Goal: Information Seeking & Learning: Learn about a topic

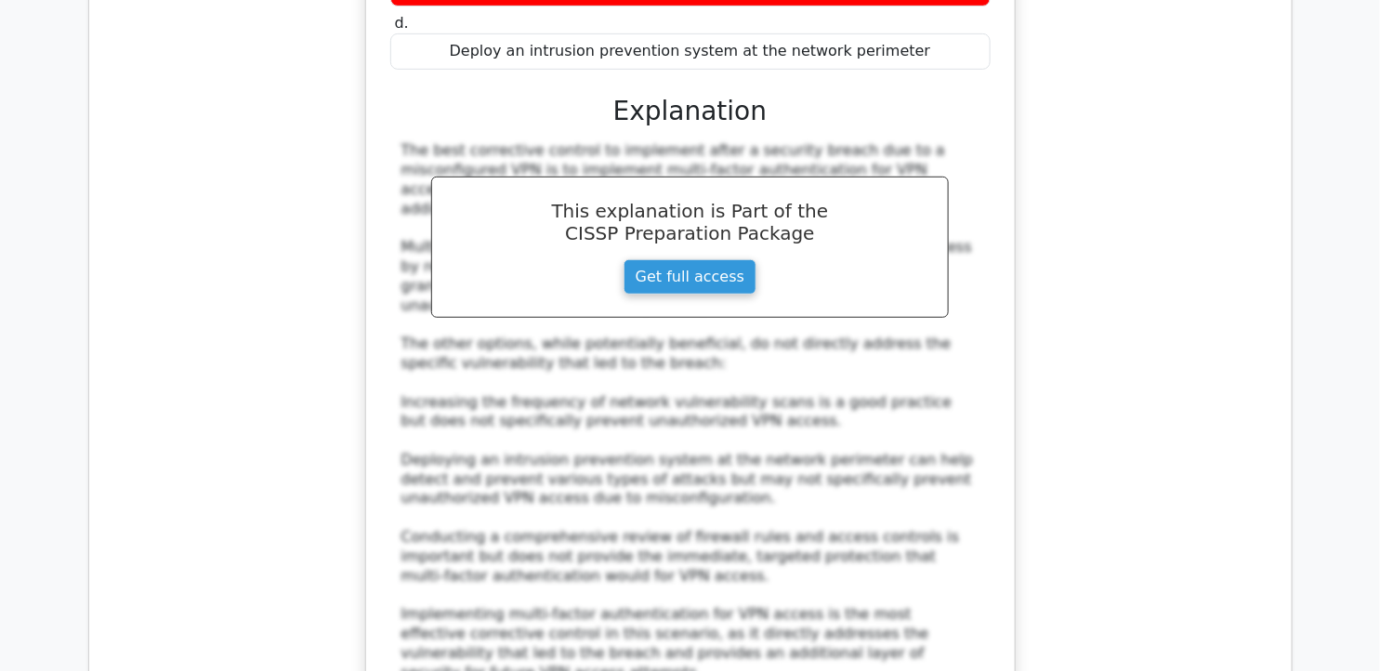
scroll to position [10964, 0]
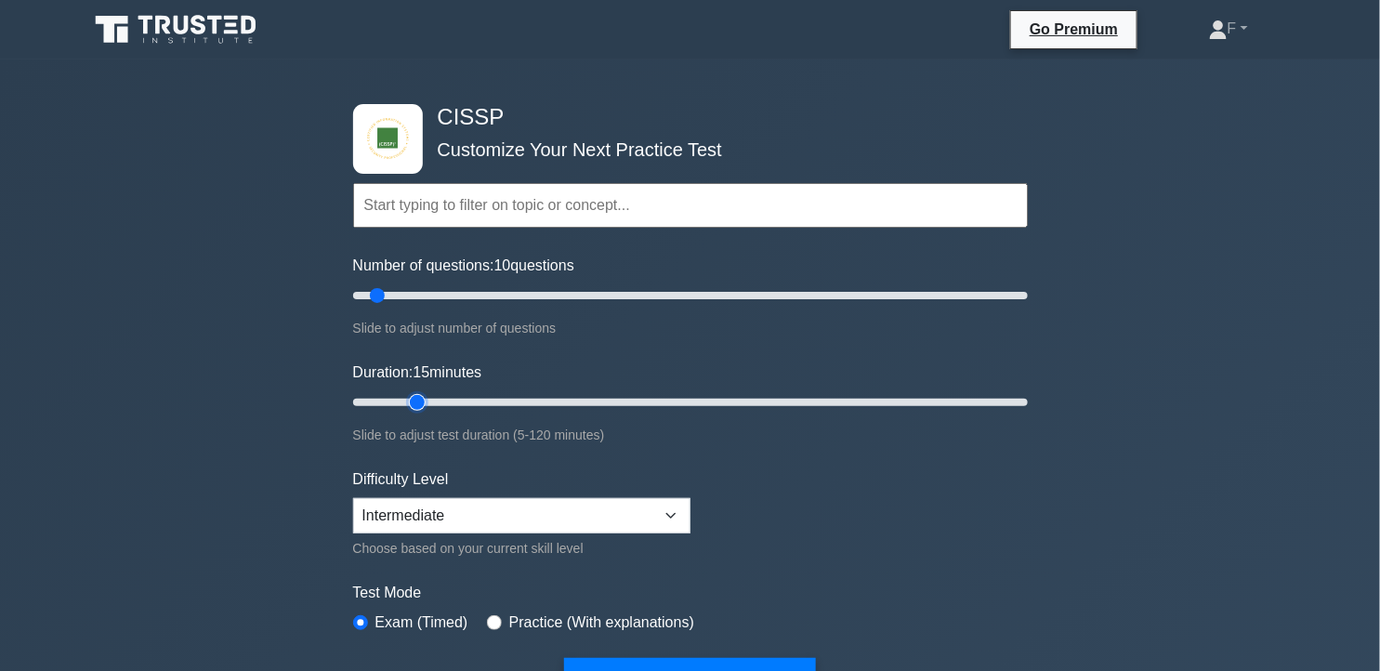
drag, startPoint x: 394, startPoint y: 401, endPoint x: 421, endPoint y: 400, distance: 27.0
type input "15"
click at [421, 400] on input "Duration: 15 minutes" at bounding box center [690, 402] width 674 height 22
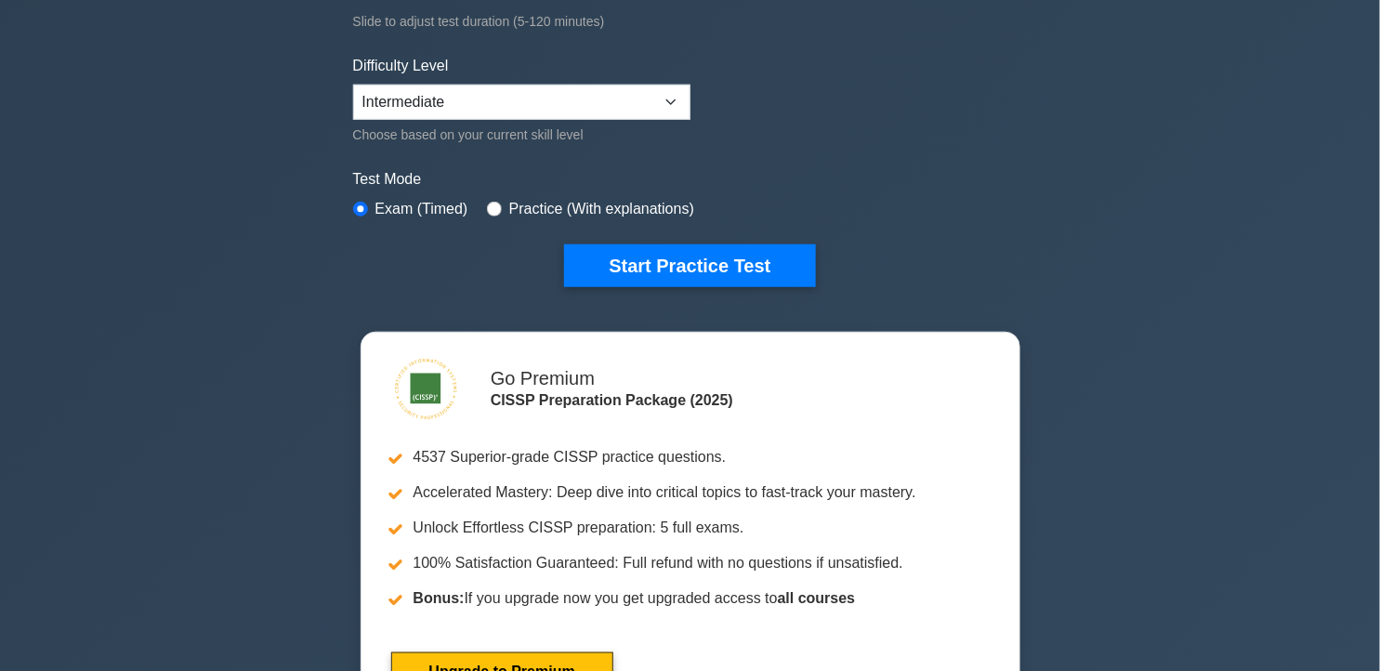
scroll to position [425, 0]
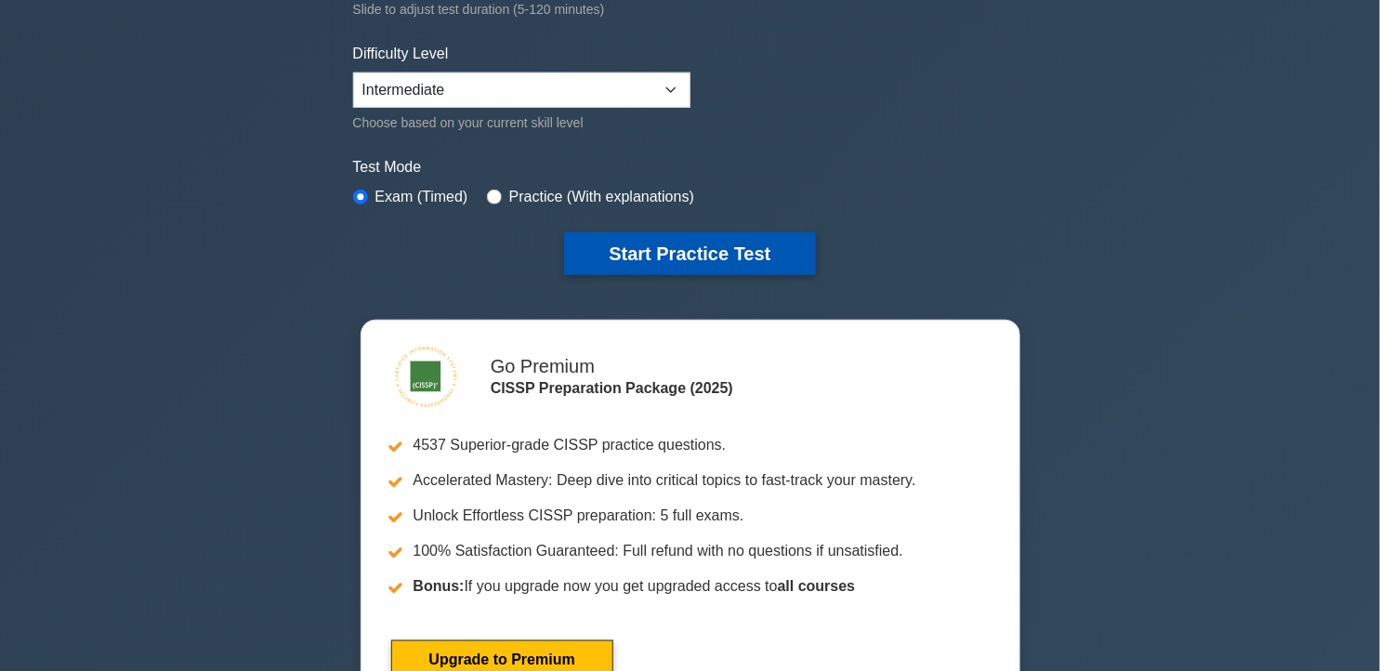
click at [763, 255] on button "Start Practice Test" at bounding box center [689, 253] width 251 height 43
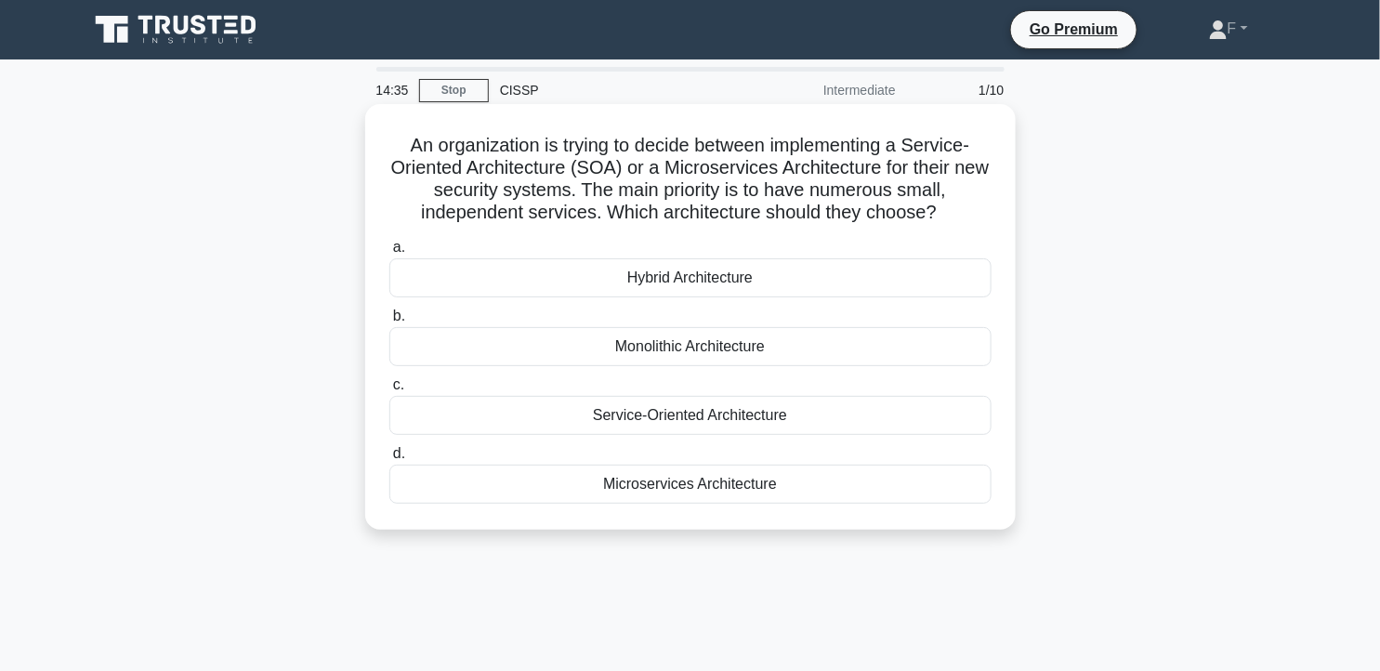
click at [785, 350] on div "Monolithic Architecture" at bounding box center [690, 346] width 602 height 39
click at [389, 322] on input "b. Monolithic Architecture" at bounding box center [389, 316] width 0 height 12
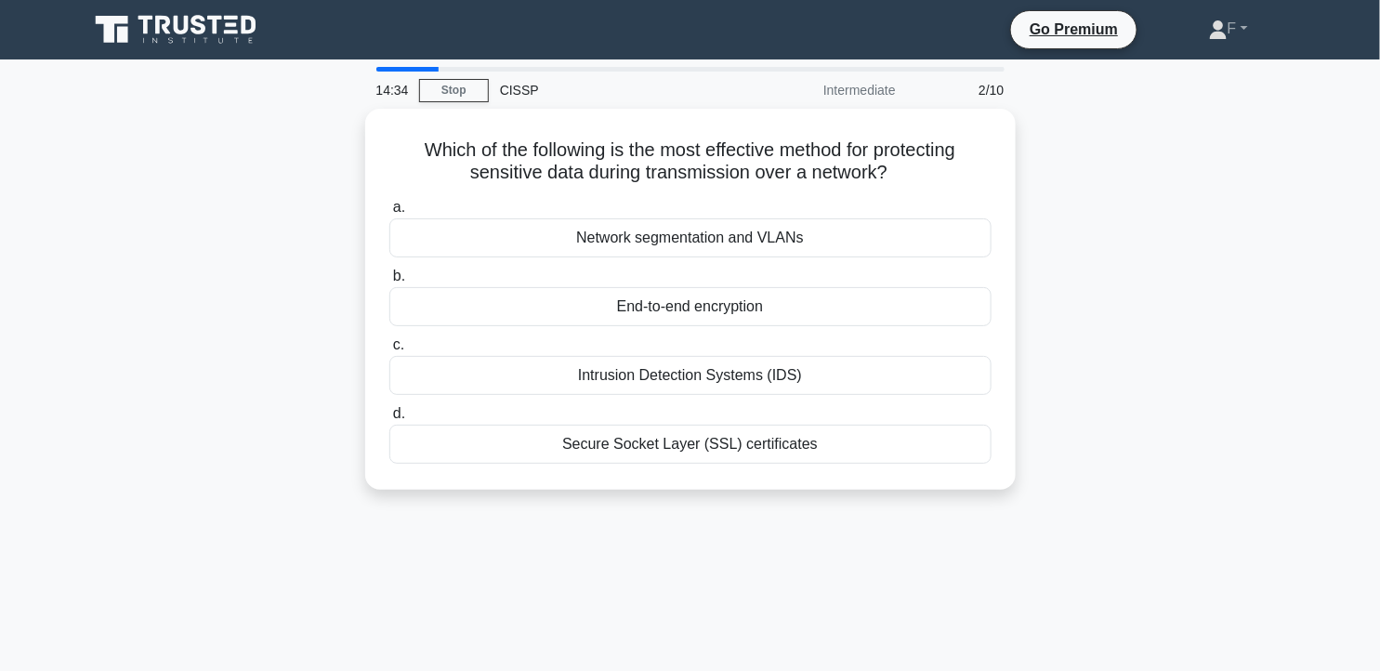
click at [1141, 336] on div "Which of the following is the most effective method for protecting sensitive da…" at bounding box center [690, 310] width 1226 height 403
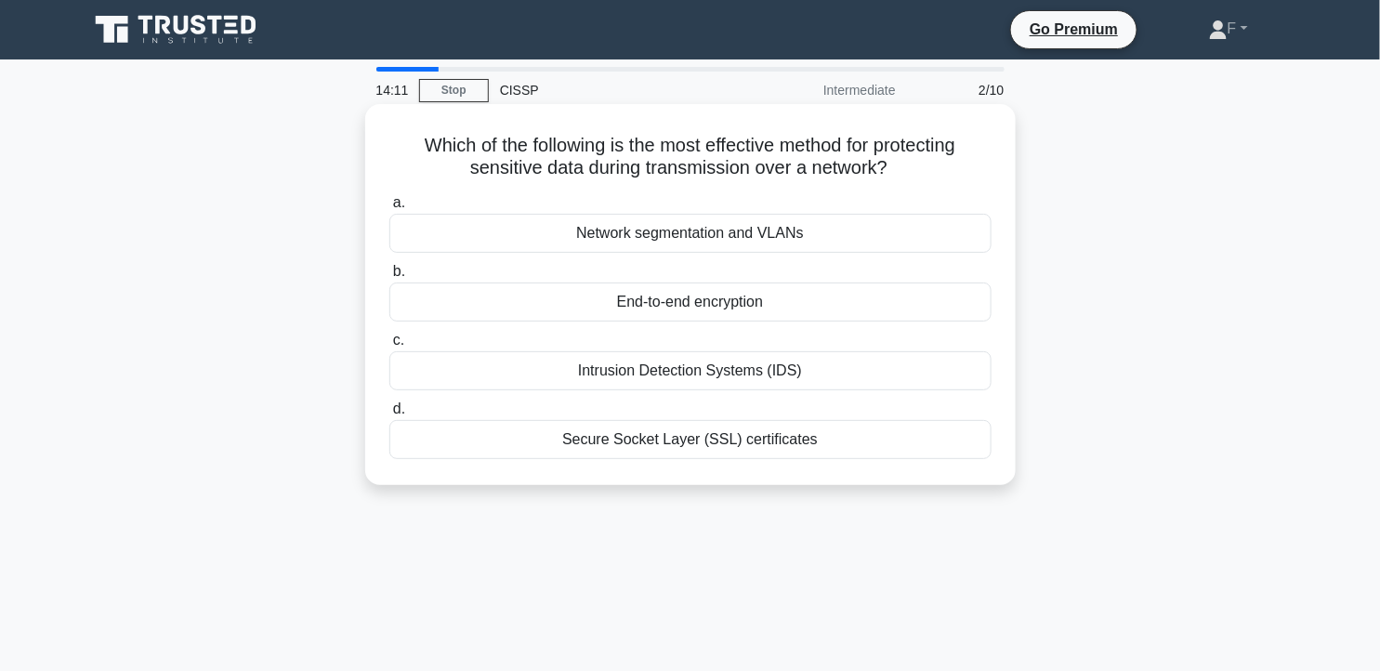
click at [757, 311] on div "End-to-end encryption" at bounding box center [690, 301] width 602 height 39
click at [389, 278] on input "b. End-to-end encryption" at bounding box center [389, 272] width 0 height 12
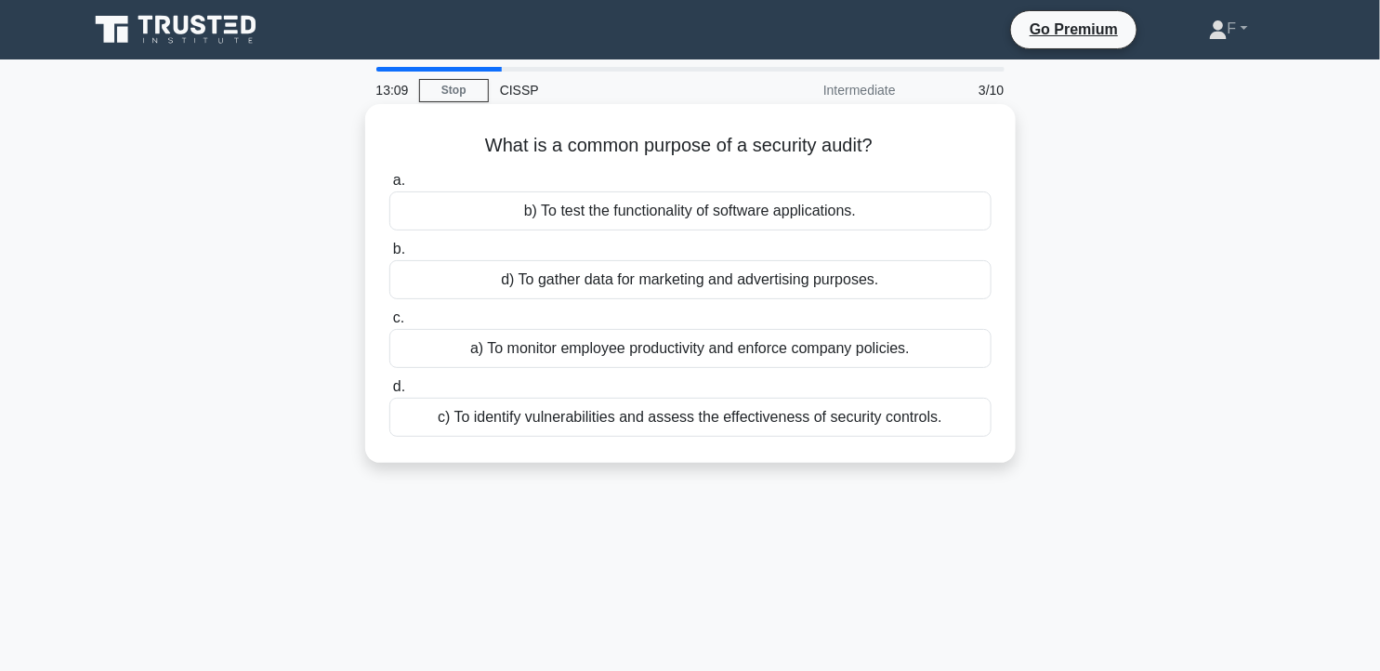
click at [877, 413] on div "c) To identify vulnerabilities and assess the effectiveness of security control…" at bounding box center [690, 417] width 602 height 39
click at [389, 393] on input "d. c) To identify vulnerabilities and assess the effectiveness of security cont…" at bounding box center [389, 387] width 0 height 12
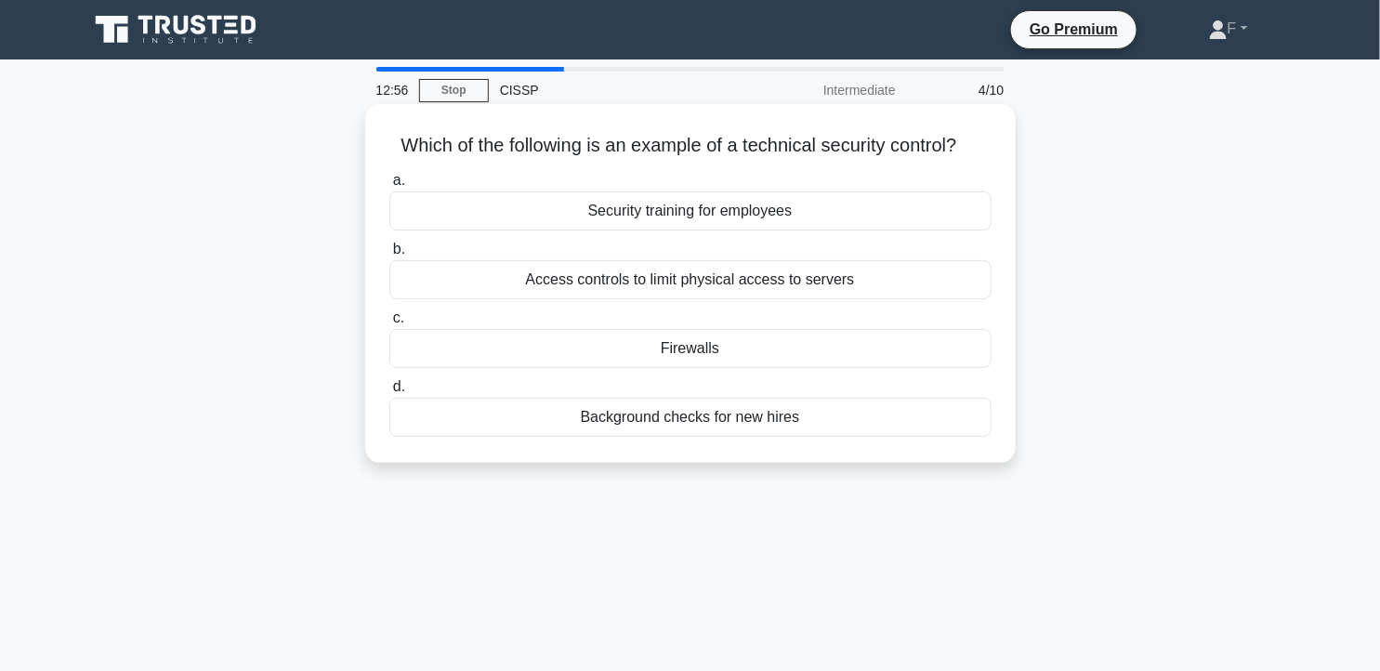
click at [889, 353] on div "Firewalls" at bounding box center [690, 348] width 602 height 39
click at [389, 324] on input "c. Firewalls" at bounding box center [389, 318] width 0 height 12
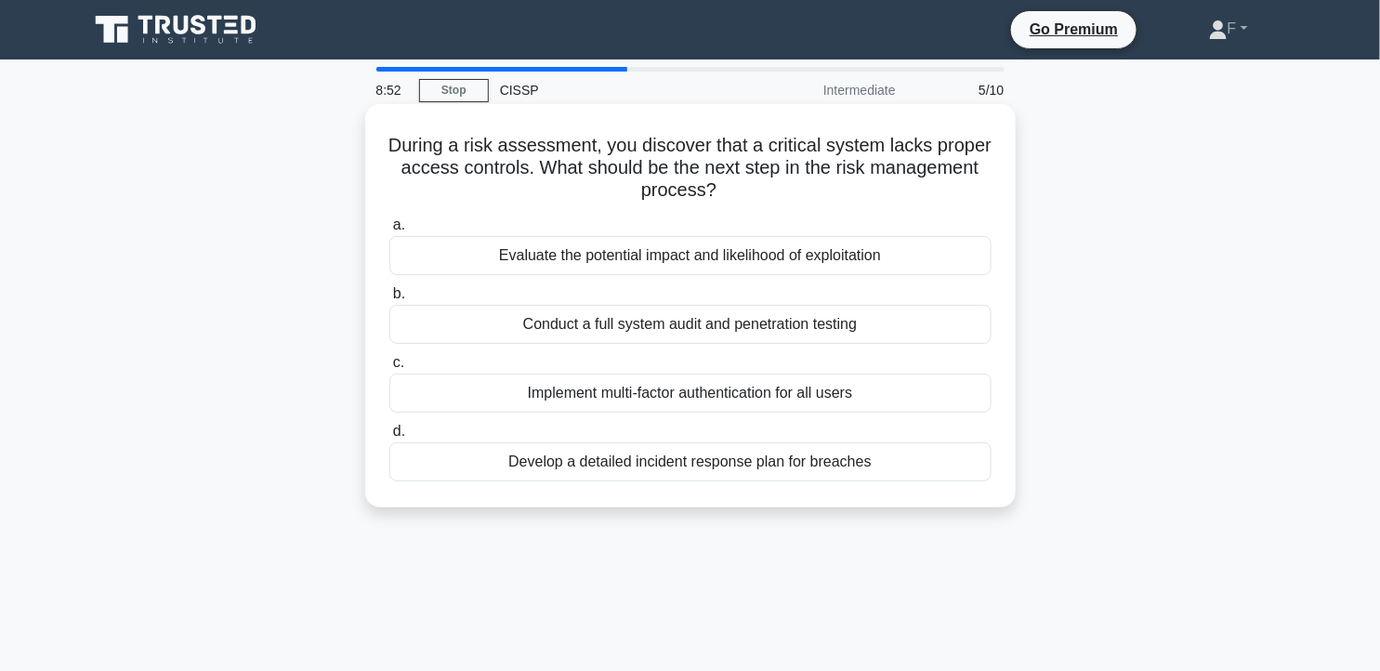
click at [818, 242] on div "Evaluate the potential impact and likelihood of exploitation" at bounding box center [690, 255] width 602 height 39
click at [389, 231] on input "a. Evaluate the potential impact and likelihood of exploitation" at bounding box center [389, 225] width 0 height 12
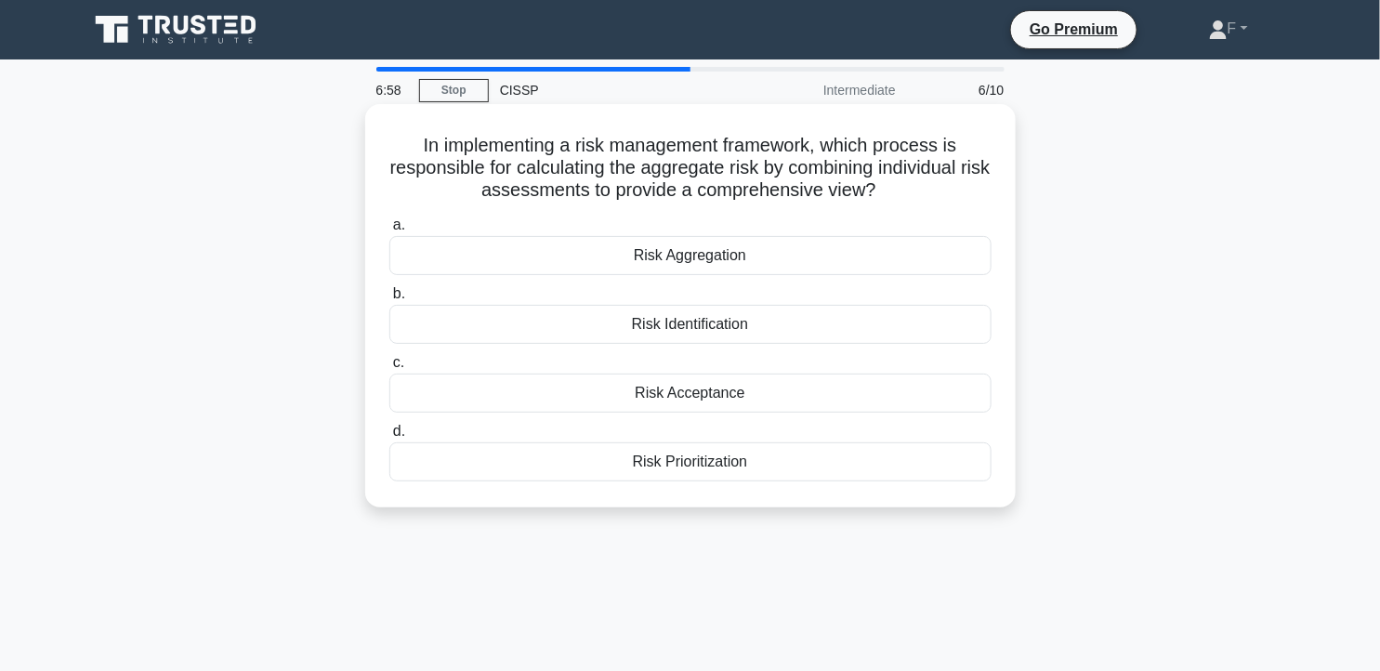
click at [759, 329] on div "Risk Identification" at bounding box center [690, 324] width 602 height 39
click at [389, 300] on input "b. Risk Identification" at bounding box center [389, 294] width 0 height 12
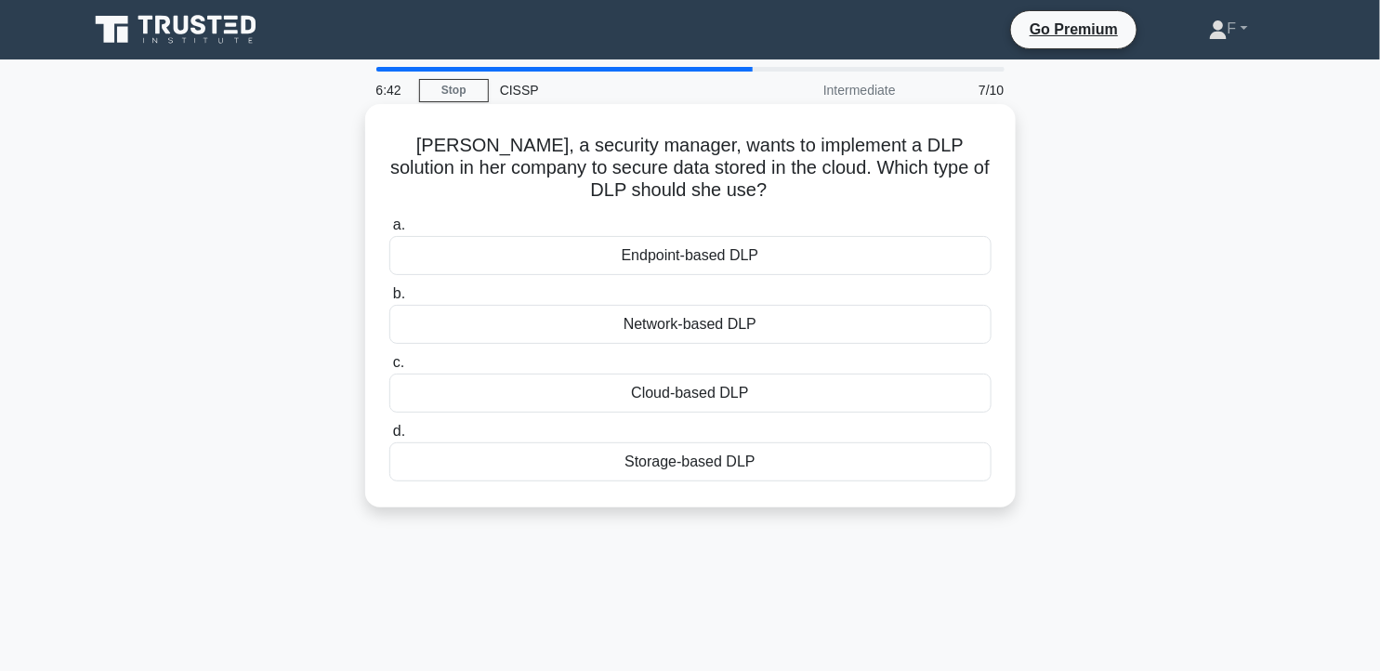
click at [776, 398] on div "Cloud-based DLP" at bounding box center [690, 392] width 602 height 39
click at [389, 369] on input "c. Cloud-based DLP" at bounding box center [389, 363] width 0 height 12
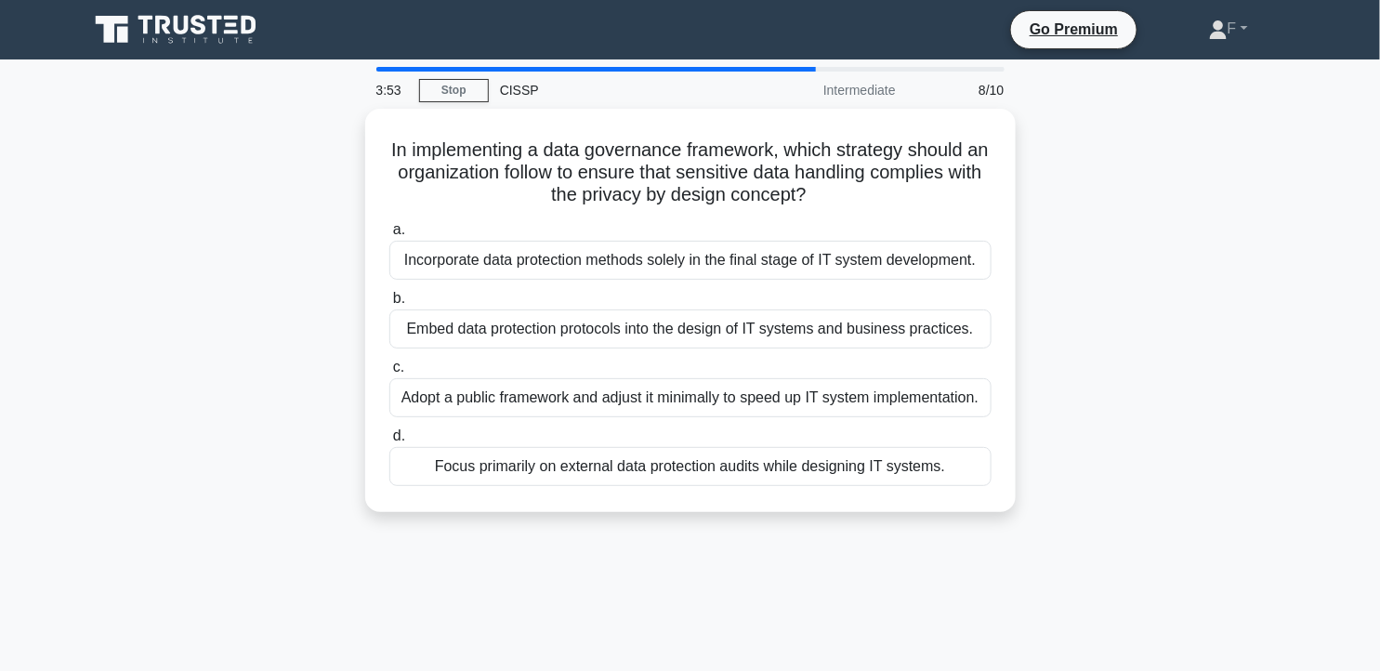
click at [776, 398] on div "Adopt a public framework and adjust it minimally to speed up IT system implemen…" at bounding box center [690, 397] width 602 height 39
click at [389, 373] on input "c. Adopt a public framework and adjust it minimally to speed up IT system imple…" at bounding box center [389, 367] width 0 height 12
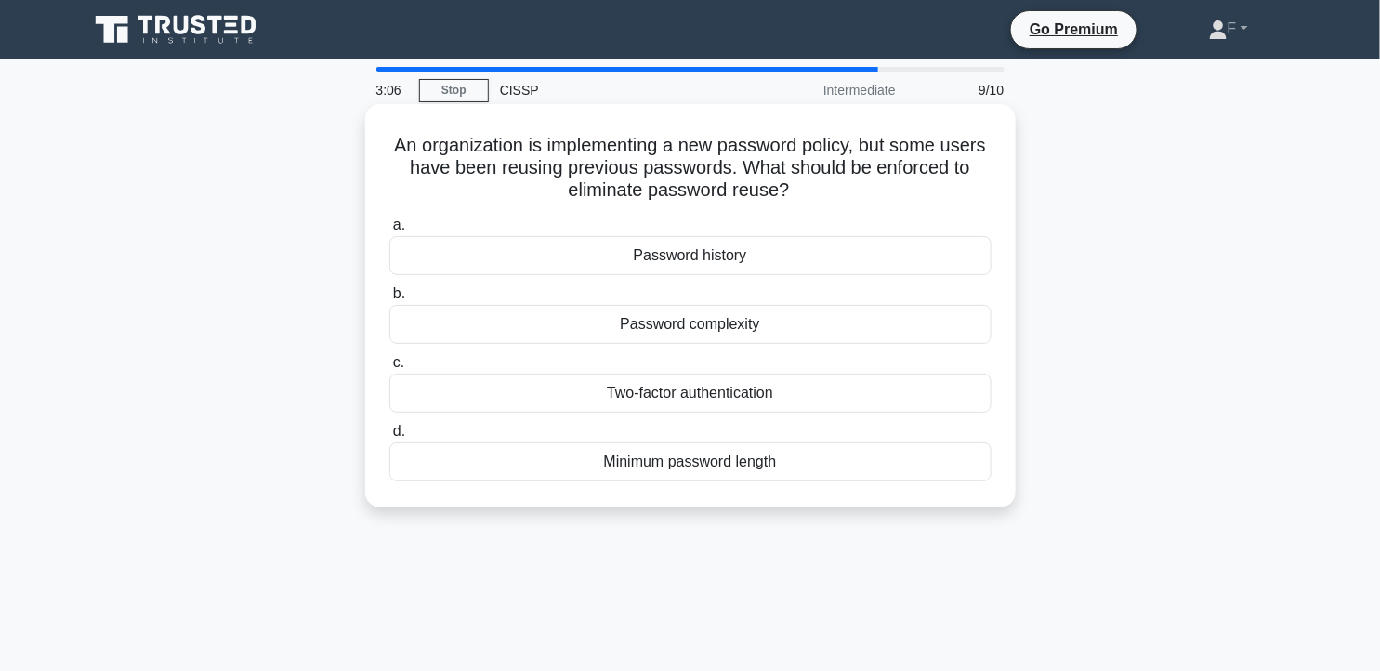
click at [818, 251] on div "Password history" at bounding box center [690, 255] width 602 height 39
click at [389, 231] on input "a. Password history" at bounding box center [389, 225] width 0 height 12
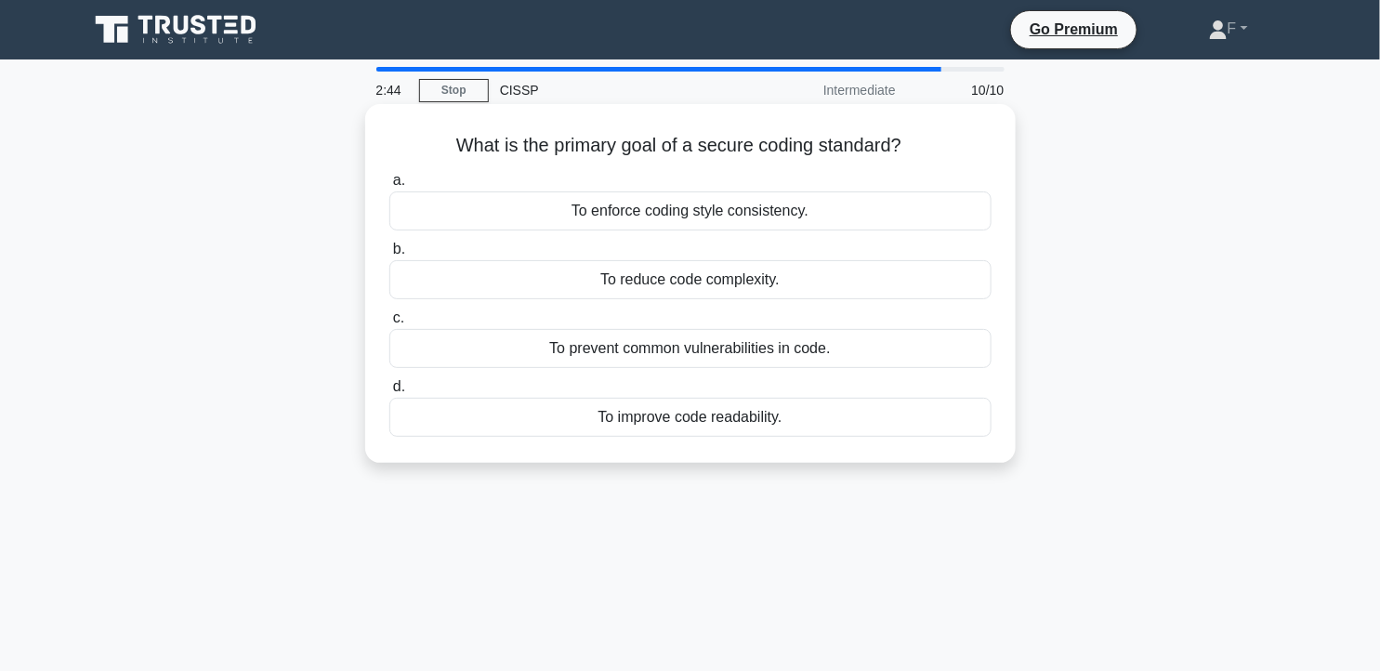
click at [827, 223] on div "To enforce coding style consistency." at bounding box center [690, 210] width 602 height 39
click at [389, 187] on input "a. To enforce coding style consistency." at bounding box center [389, 181] width 0 height 12
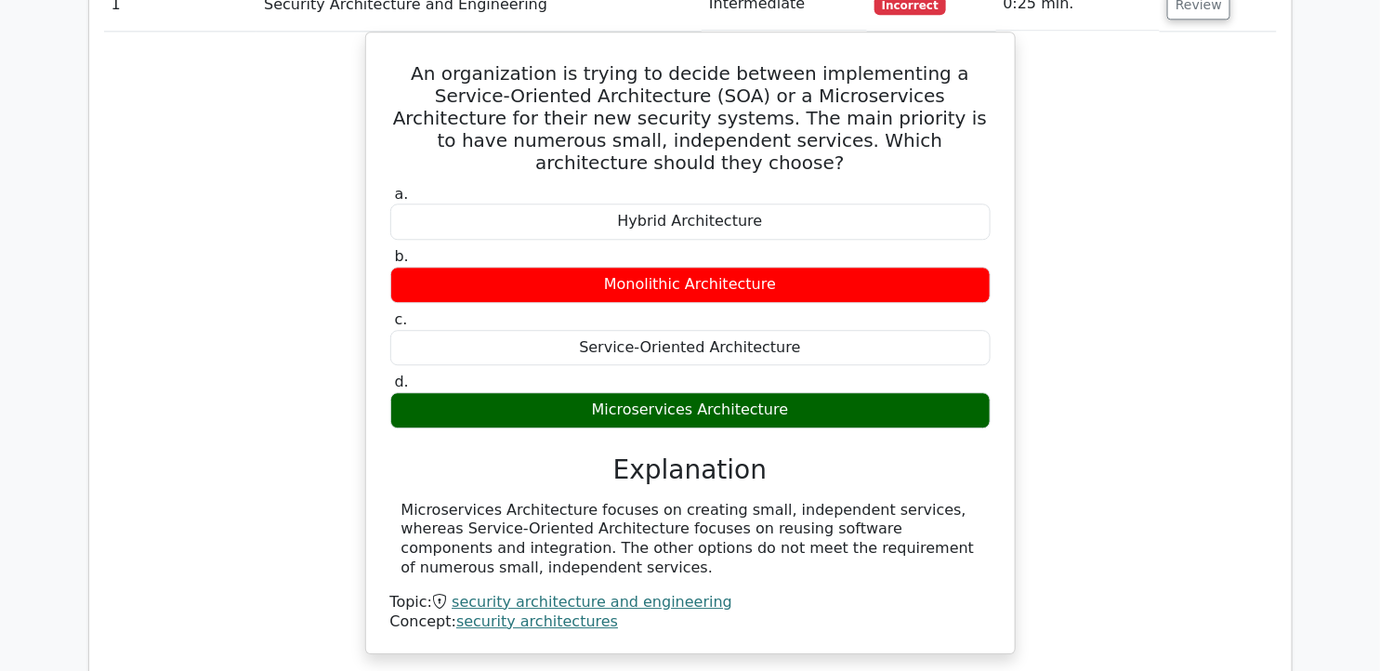
scroll to position [1425, 0]
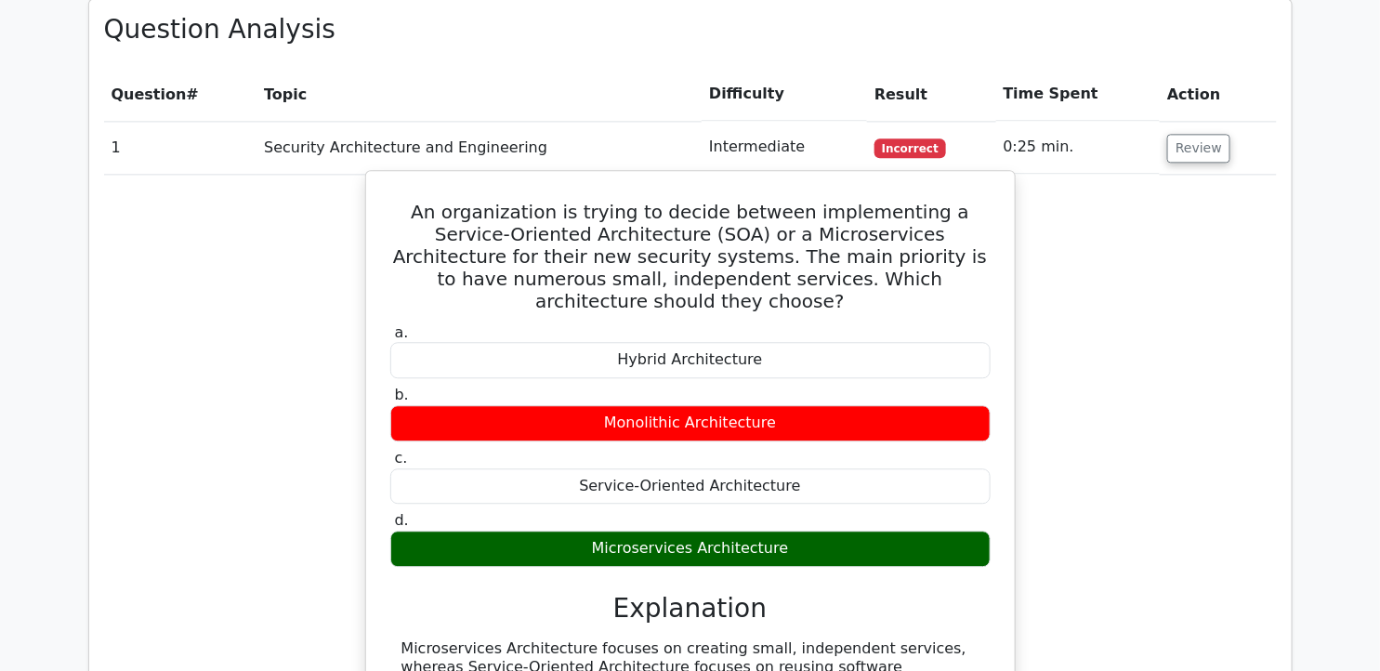
click at [398, 201] on h5 "An organization is trying to decide between implementing a Service-Oriented Arc…" at bounding box center [690, 256] width 604 height 111
drag, startPoint x: 402, startPoint y: 164, endPoint x: 880, endPoint y: 492, distance: 579.8
click at [880, 492] on div "An organization is trying to decide between implementing a Service-Oriented Arc…" at bounding box center [690, 481] width 634 height 607
copy div "An organization is trying to decide between implementing a Service-Oriented Arc…"
drag, startPoint x: 401, startPoint y: 582, endPoint x: 463, endPoint y: 647, distance: 89.4
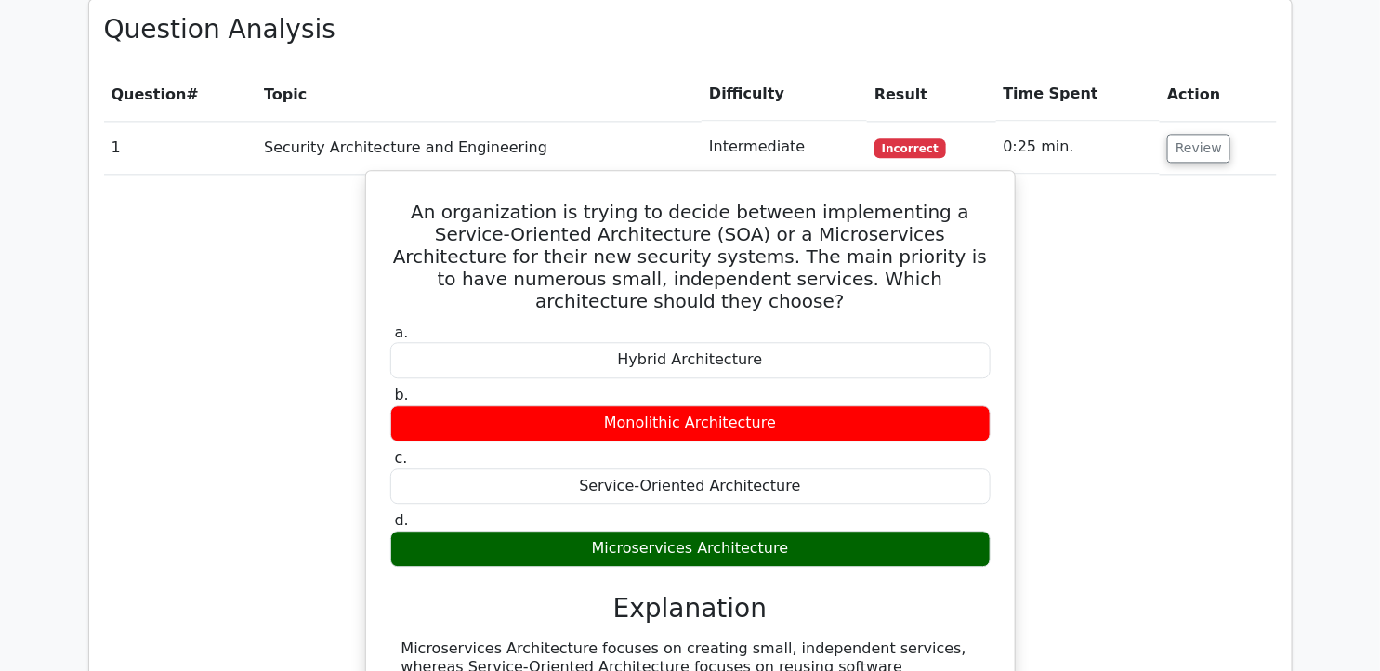
click at [463, 647] on div "Microservices Architecture focuses on creating small, independent services, whe…" at bounding box center [690, 677] width 578 height 77
copy div "Microservices Architecture focuses on creating small, independent services, whe…"
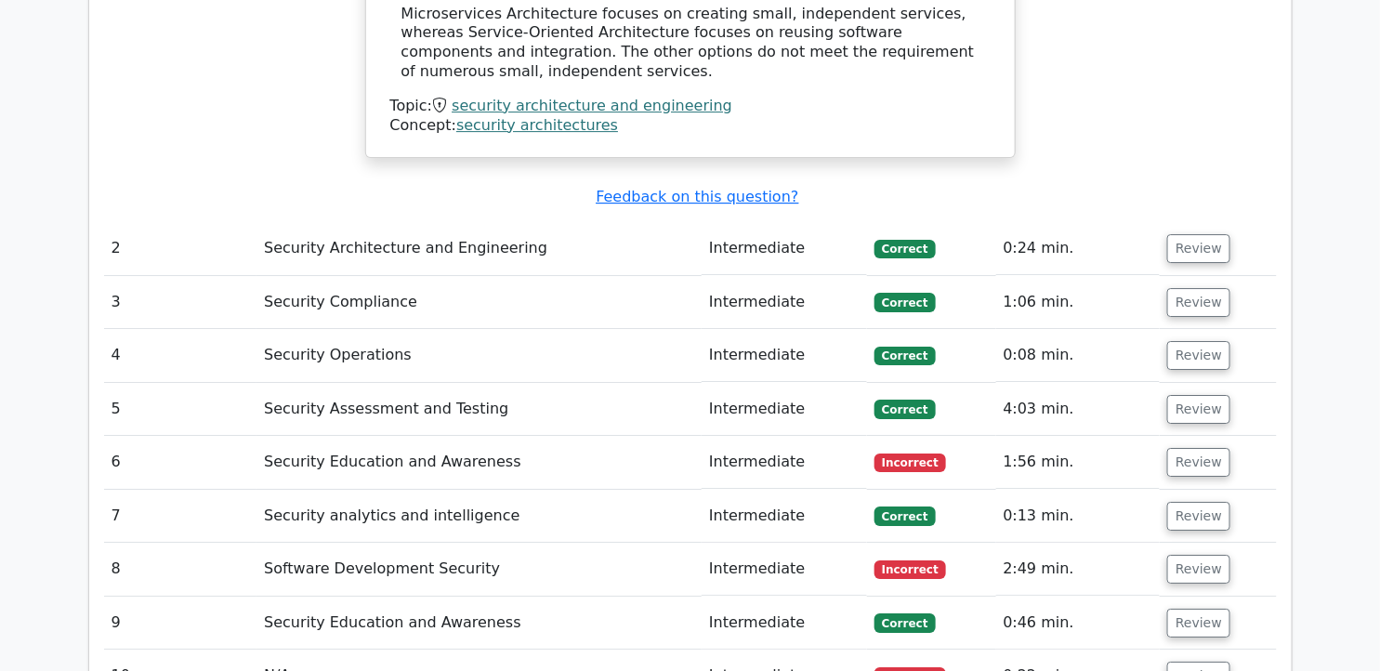
scroll to position [2075, 0]
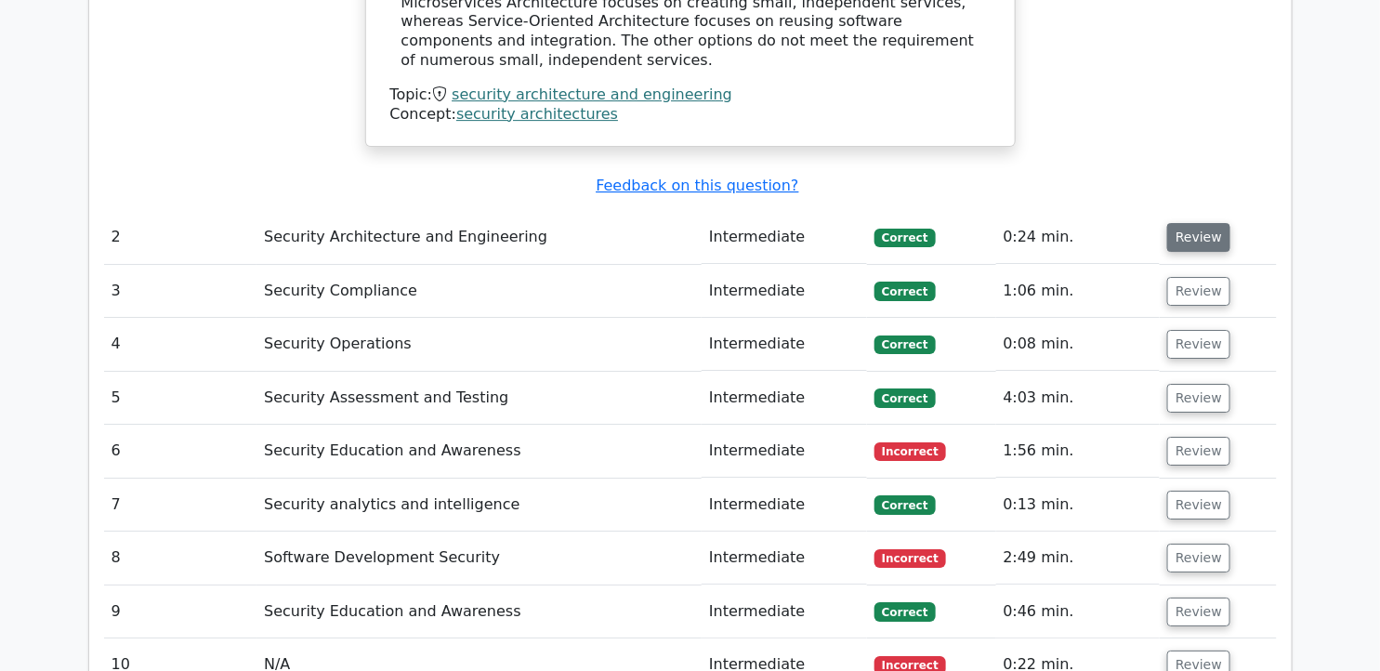
click at [1210, 223] on button "Review" at bounding box center [1198, 237] width 63 height 29
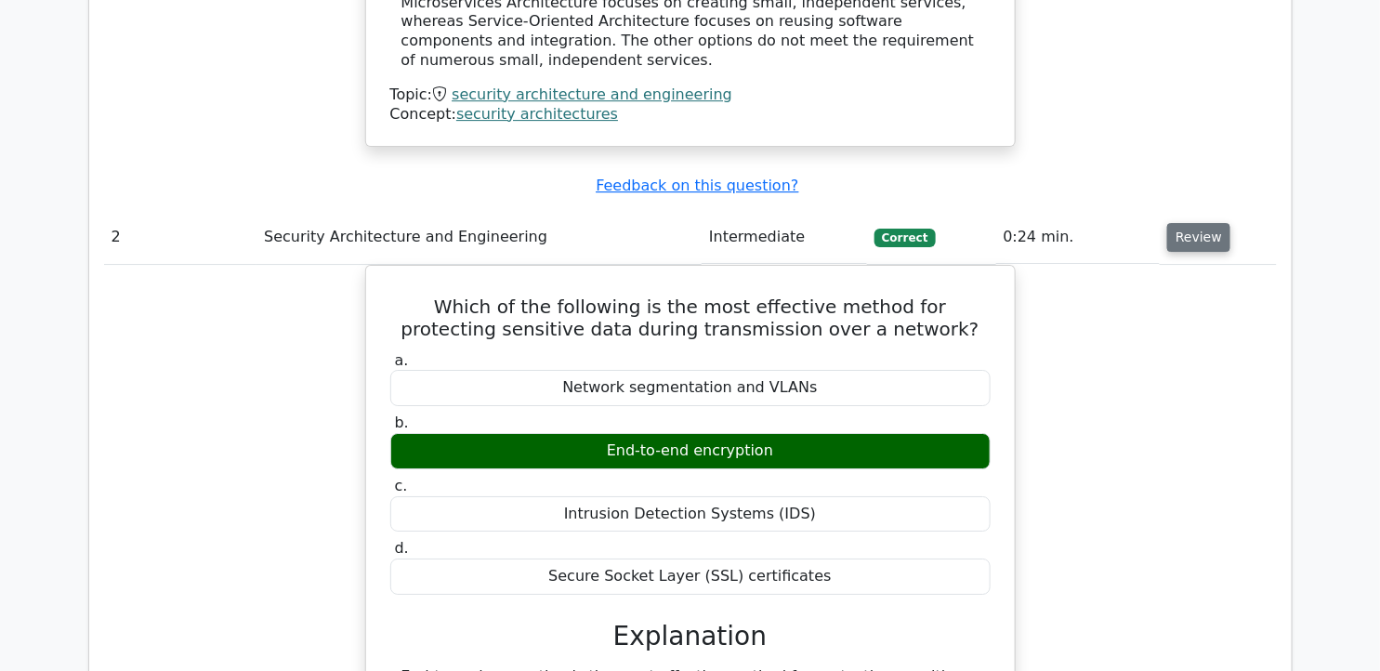
click at [1210, 223] on button "Review" at bounding box center [1198, 237] width 63 height 29
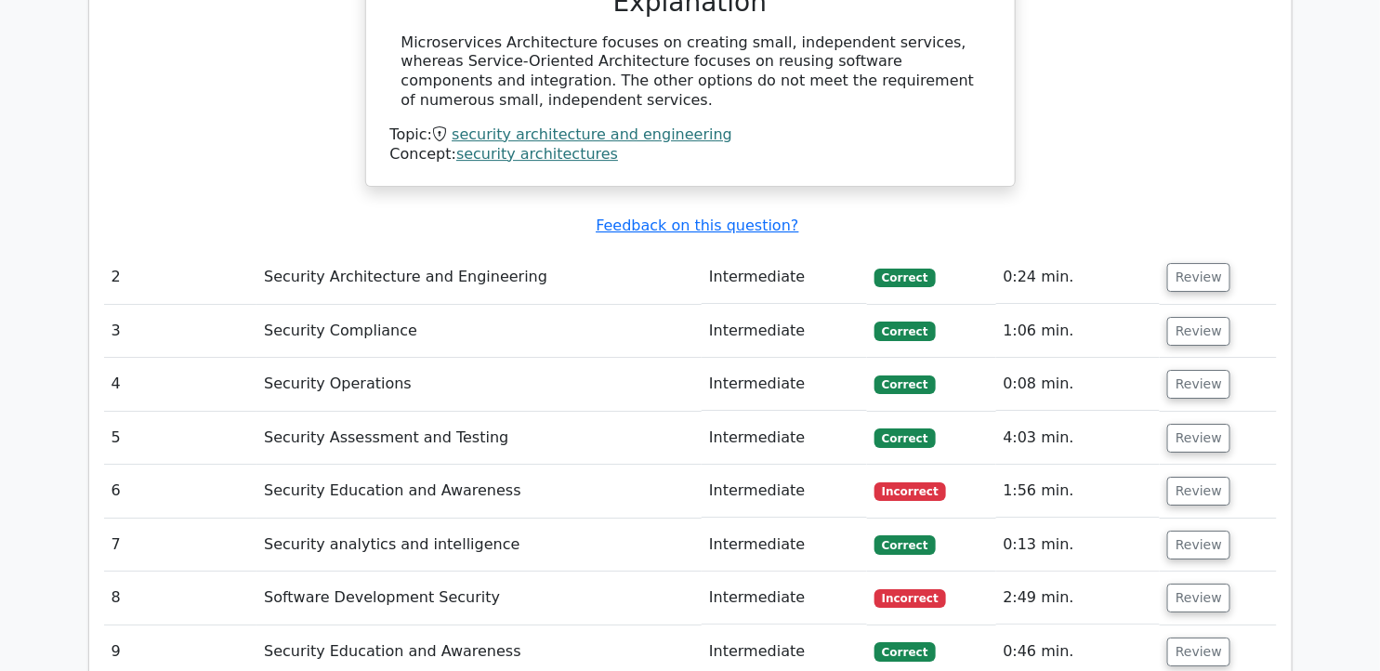
scroll to position [2134, 0]
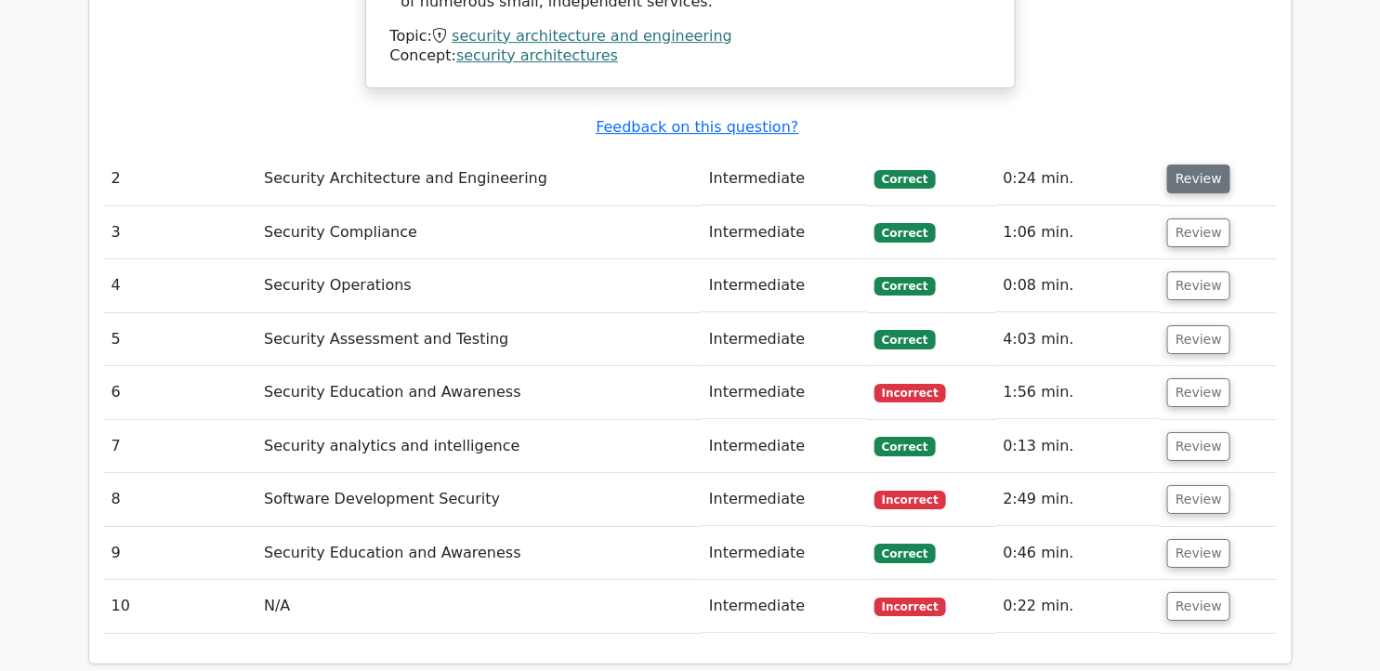
click at [1192, 164] on button "Review" at bounding box center [1198, 178] width 63 height 29
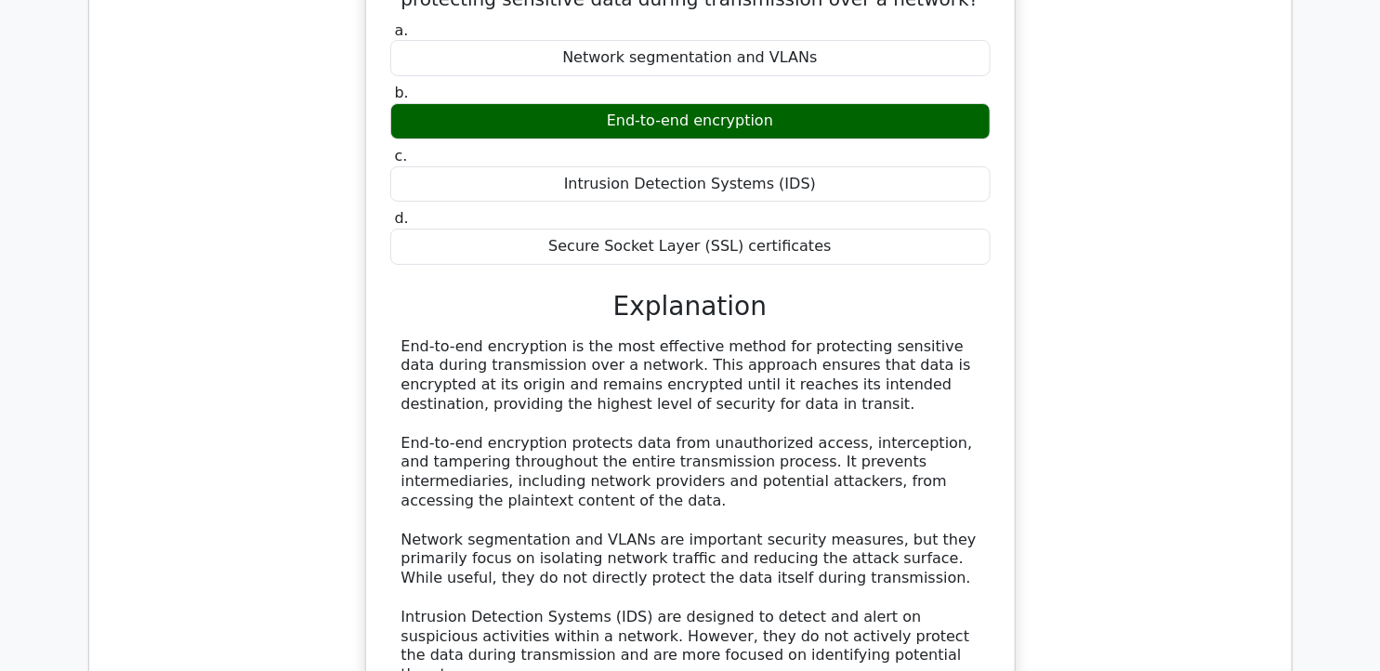
scroll to position [2464, 0]
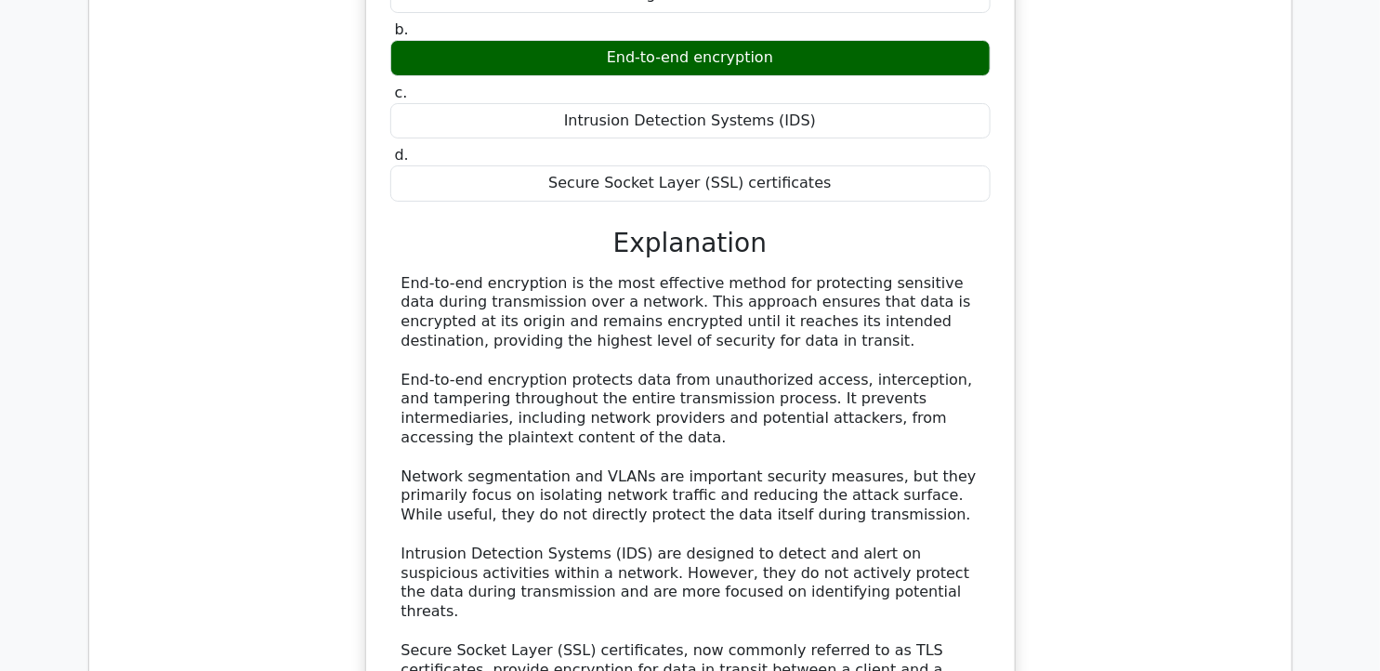
drag, startPoint x: 400, startPoint y: 219, endPoint x: 623, endPoint y: 274, distance: 229.6
click at [623, 274] on div "End-to-end encryption is the most effective method for protecting sensitive dat…" at bounding box center [690, 544] width 578 height 541
copy div "End-to-end encryption is the most effective method for protecting sensitive dat…"
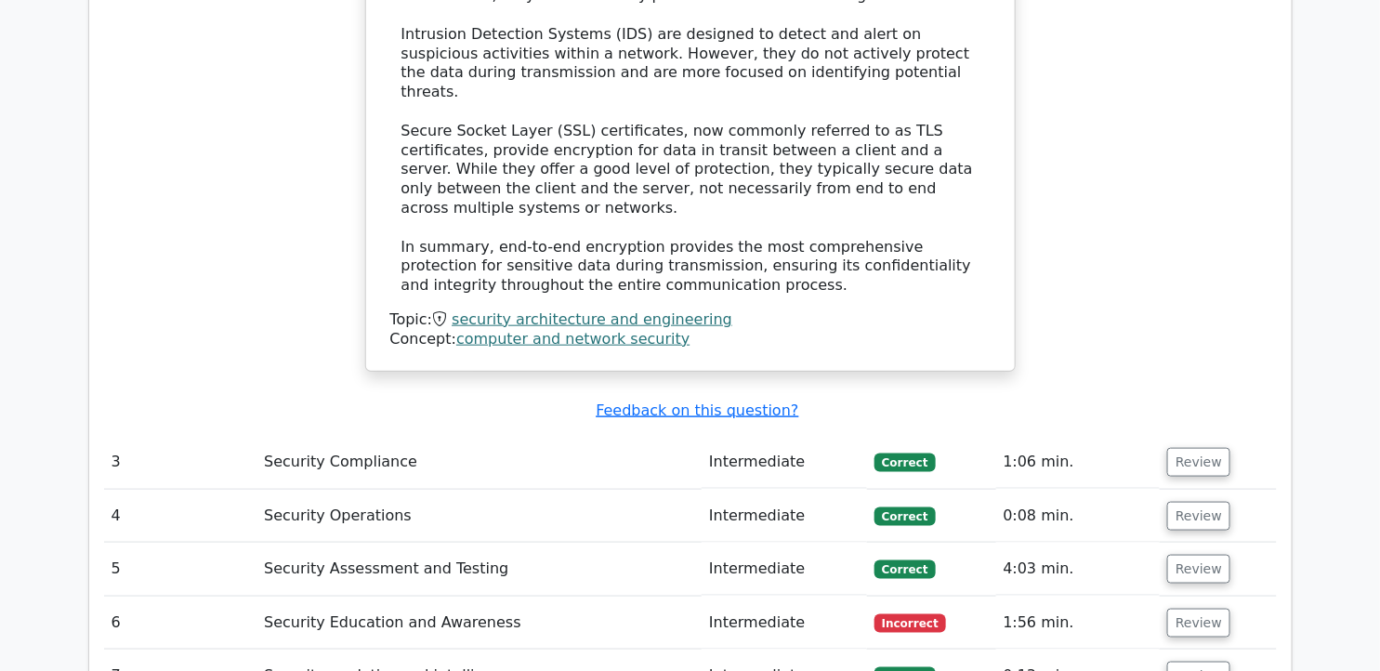
scroll to position [2968, 0]
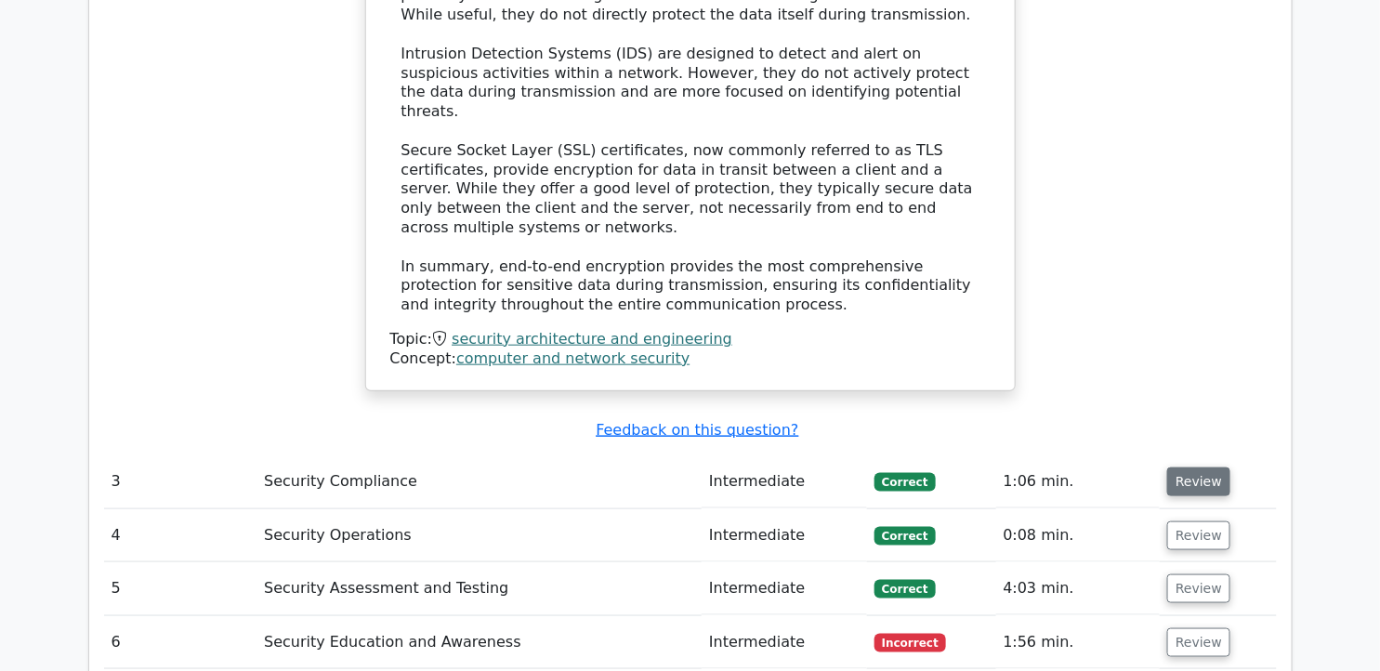
click at [1213, 467] on button "Review" at bounding box center [1198, 481] width 63 height 29
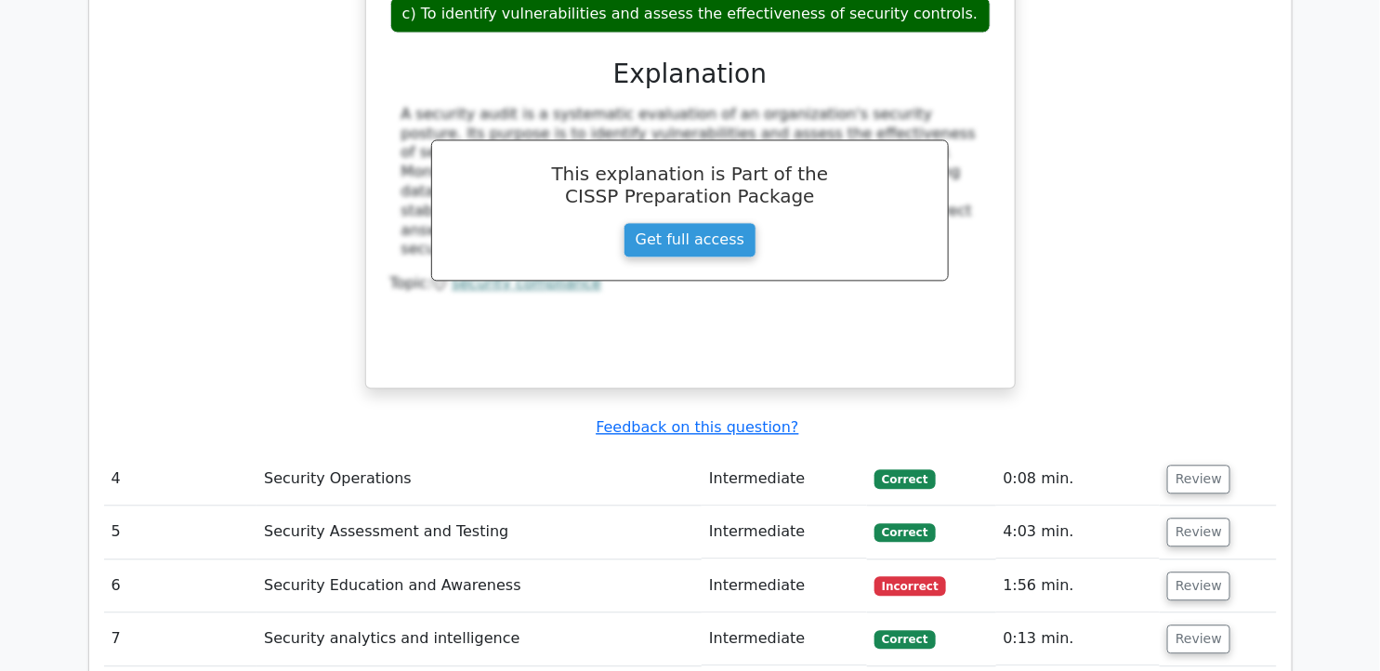
scroll to position [3775, 0]
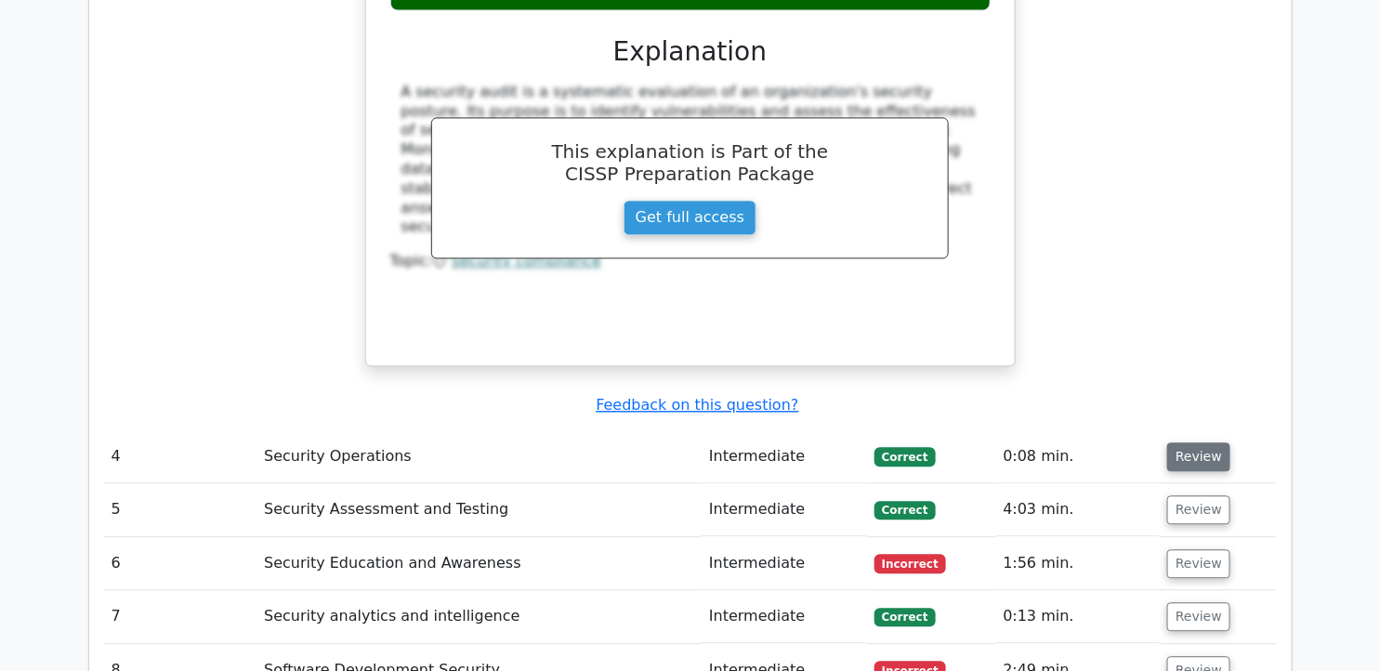
click at [1199, 442] on button "Review" at bounding box center [1198, 456] width 63 height 29
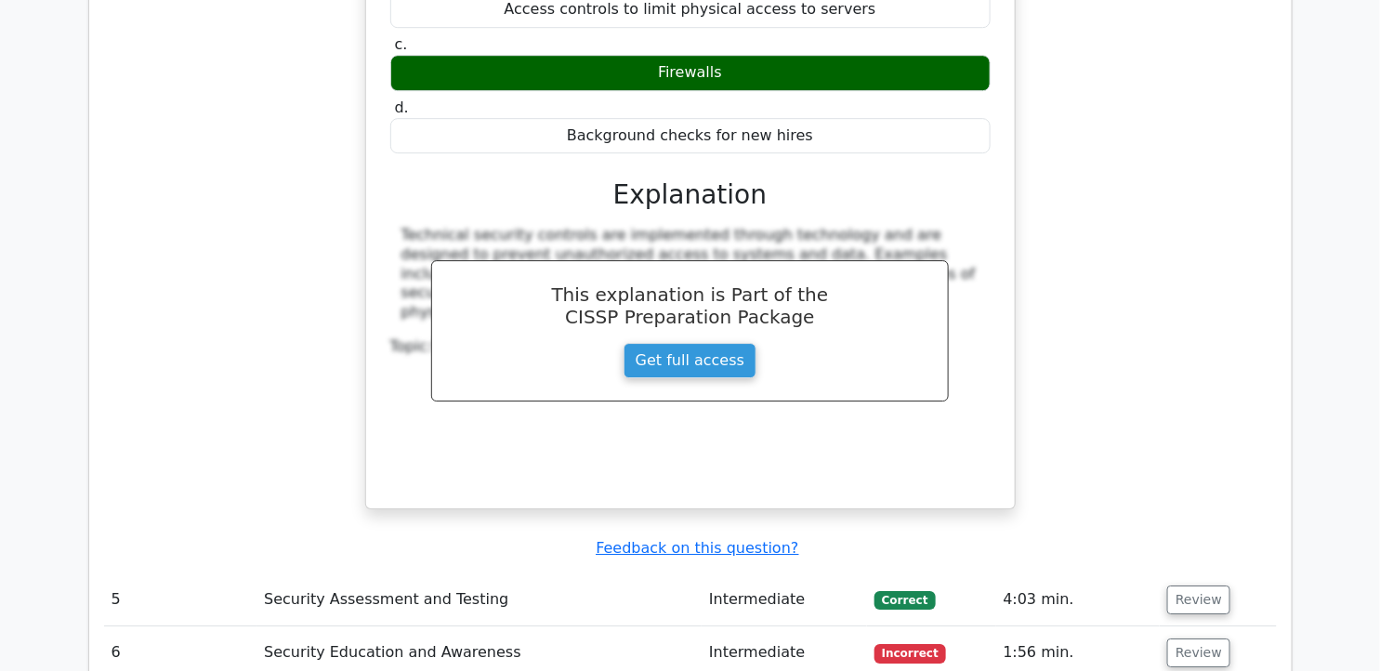
scroll to position [4480, 0]
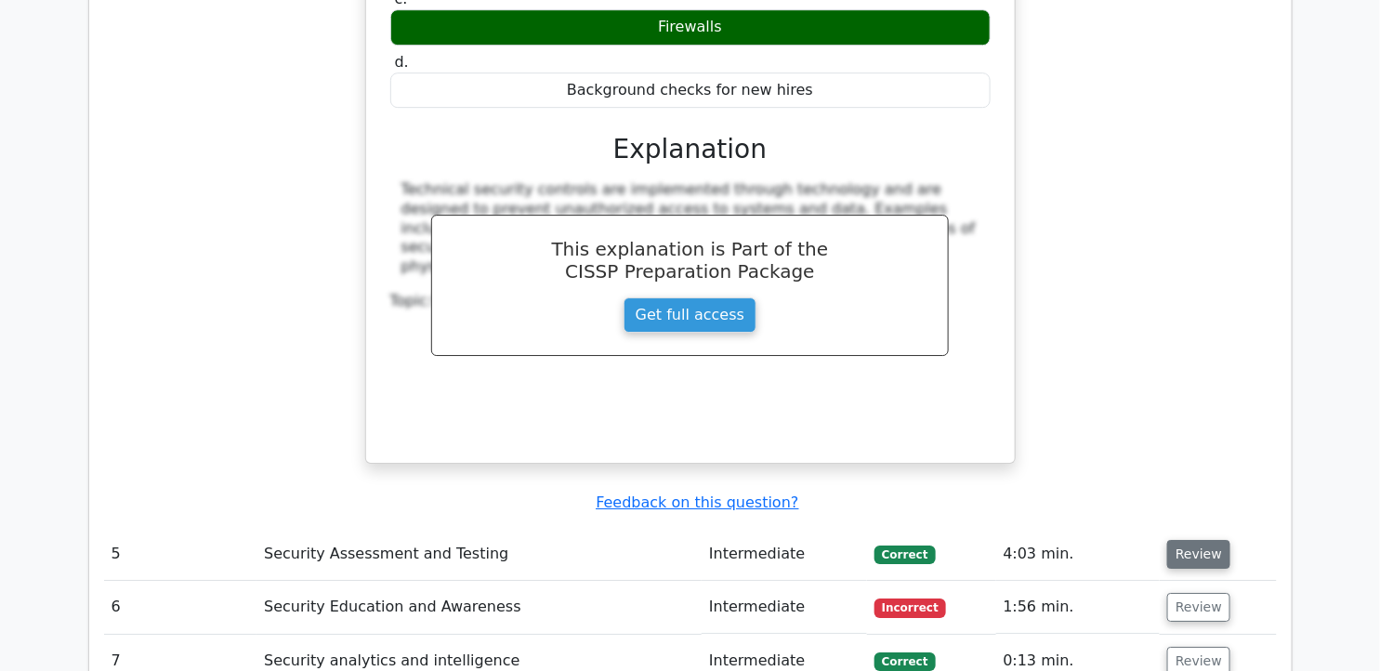
click at [1213, 540] on button "Review" at bounding box center [1198, 554] width 63 height 29
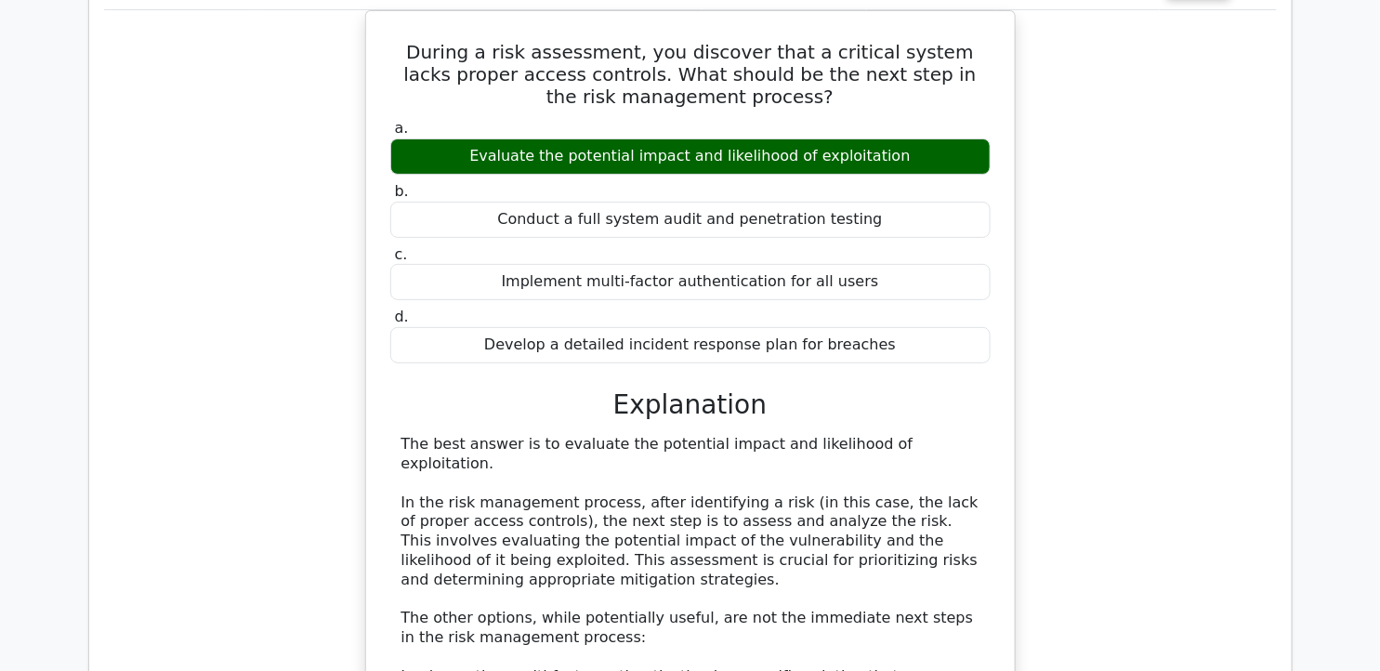
scroll to position [5057, 0]
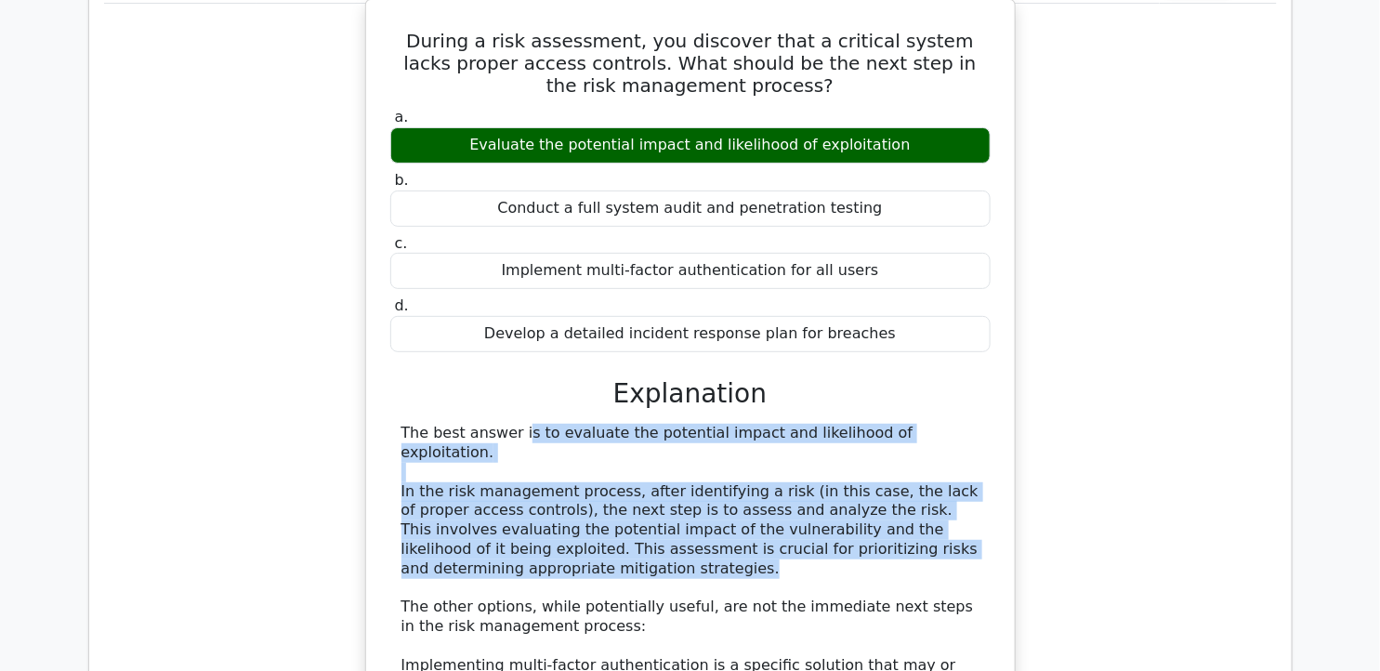
drag, startPoint x: 404, startPoint y: 311, endPoint x: 481, endPoint y: 424, distance: 136.3
drag, startPoint x: 481, startPoint y: 424, endPoint x: 438, endPoint y: 372, distance: 67.9
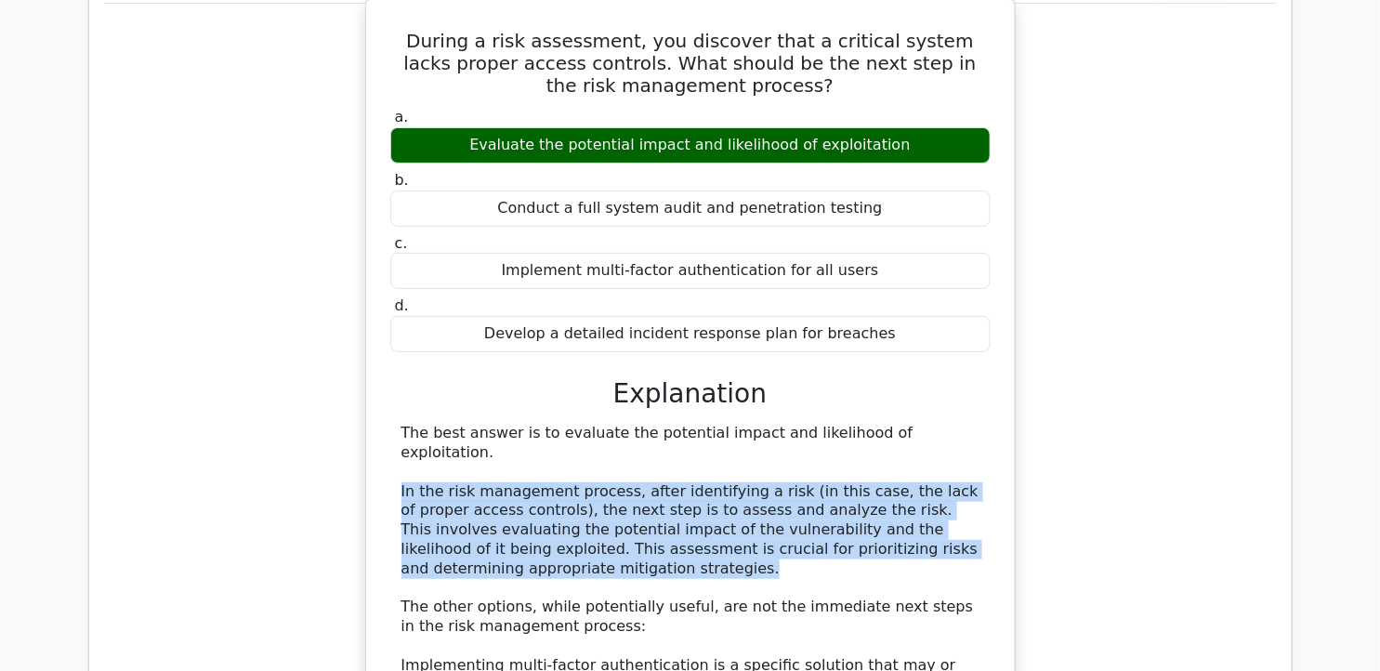
drag, startPoint x: 398, startPoint y: 348, endPoint x: 470, endPoint y: 433, distance: 111.3
copy div "In the risk management process, after identifying a risk (in this case, the lac…"
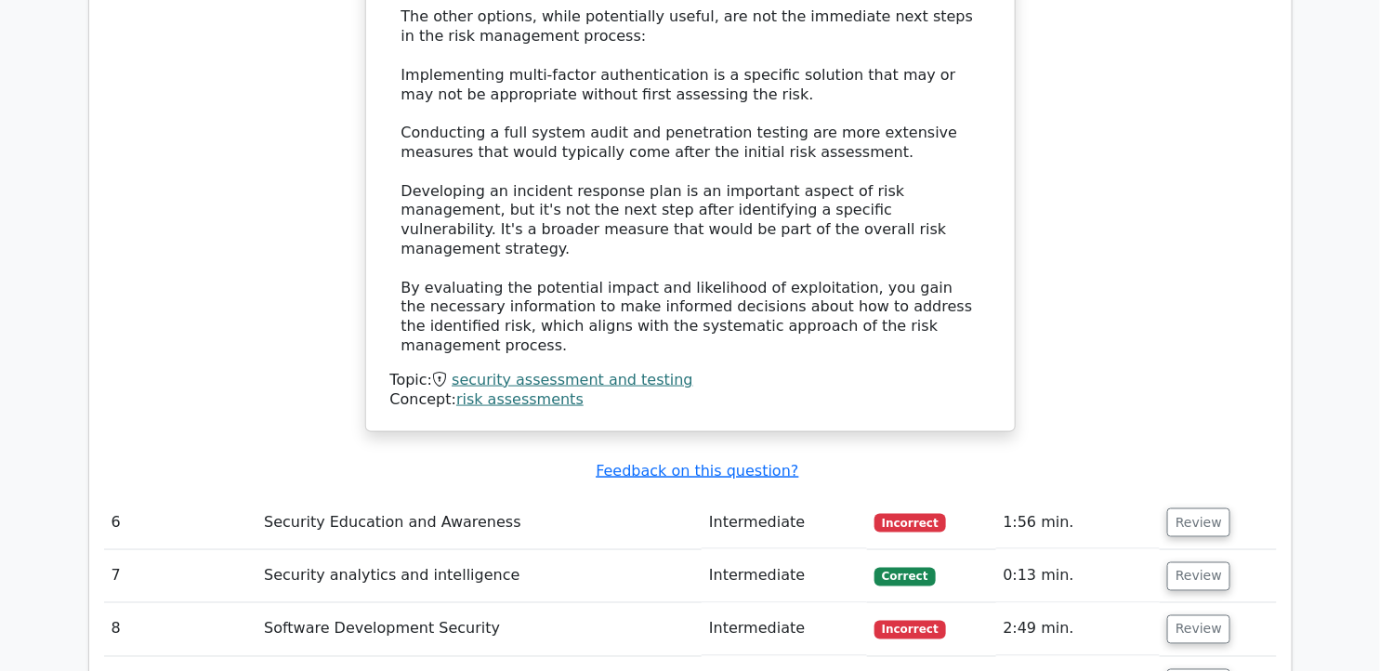
scroll to position [5669, 0]
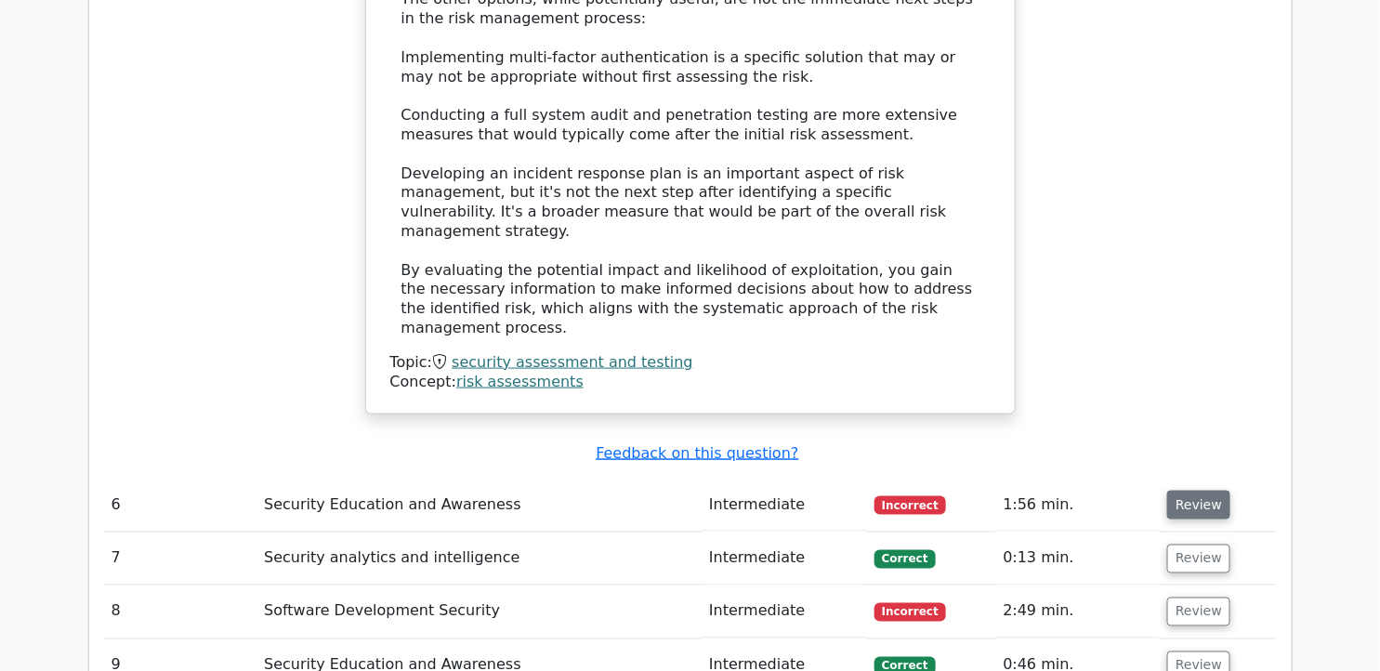
click at [1202, 491] on button "Review" at bounding box center [1198, 505] width 63 height 29
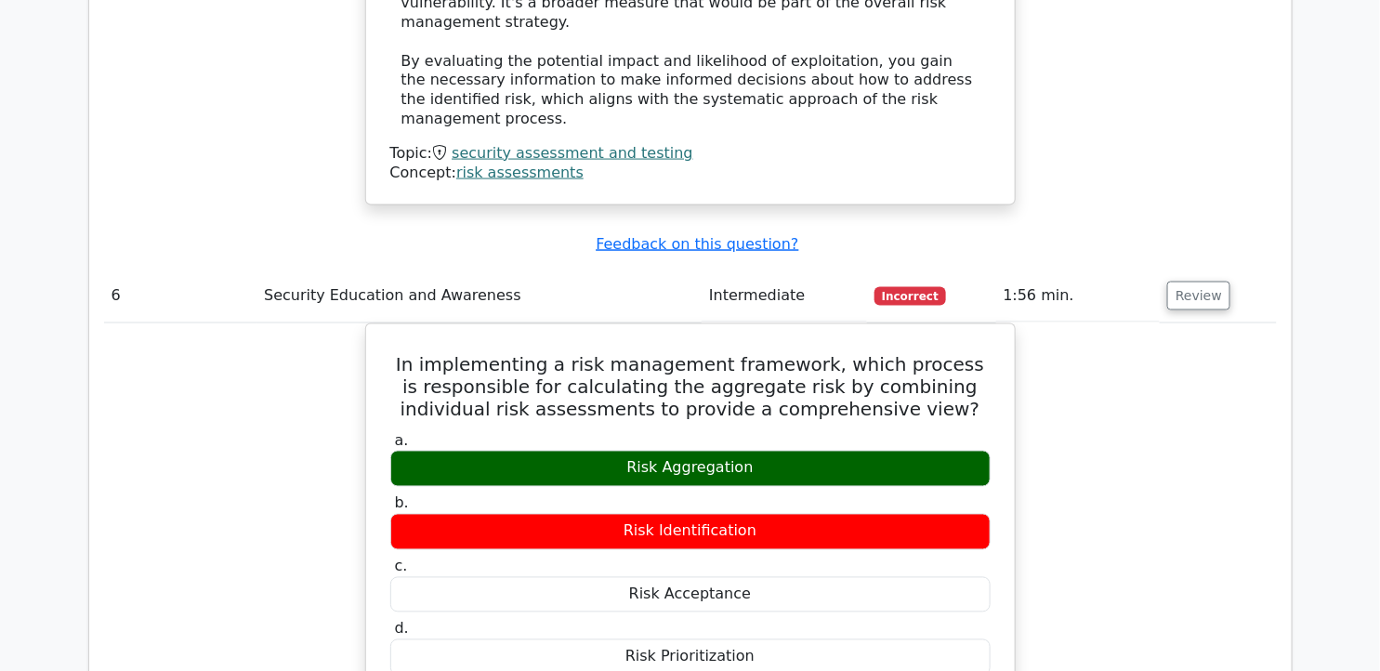
scroll to position [5842, 0]
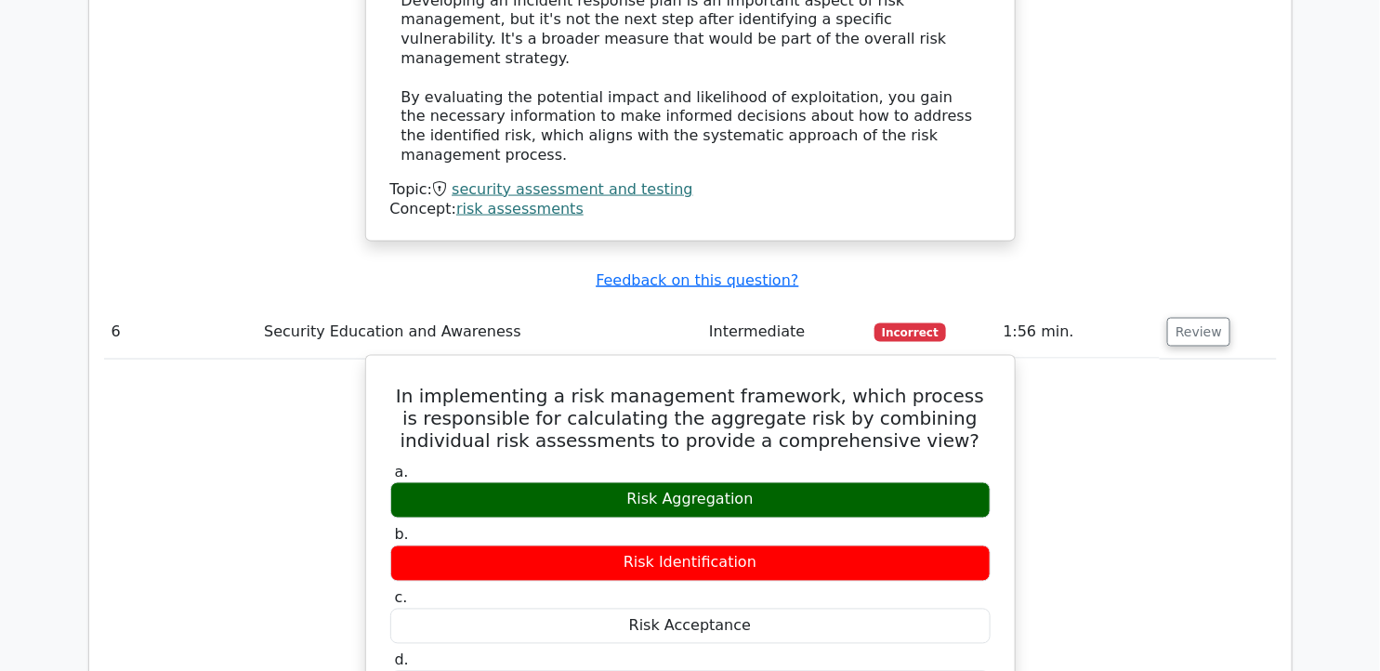
drag, startPoint x: 412, startPoint y: 215, endPoint x: 780, endPoint y: 513, distance: 474.3
copy div "In implementing a risk management framework, which process is responsible for c…"
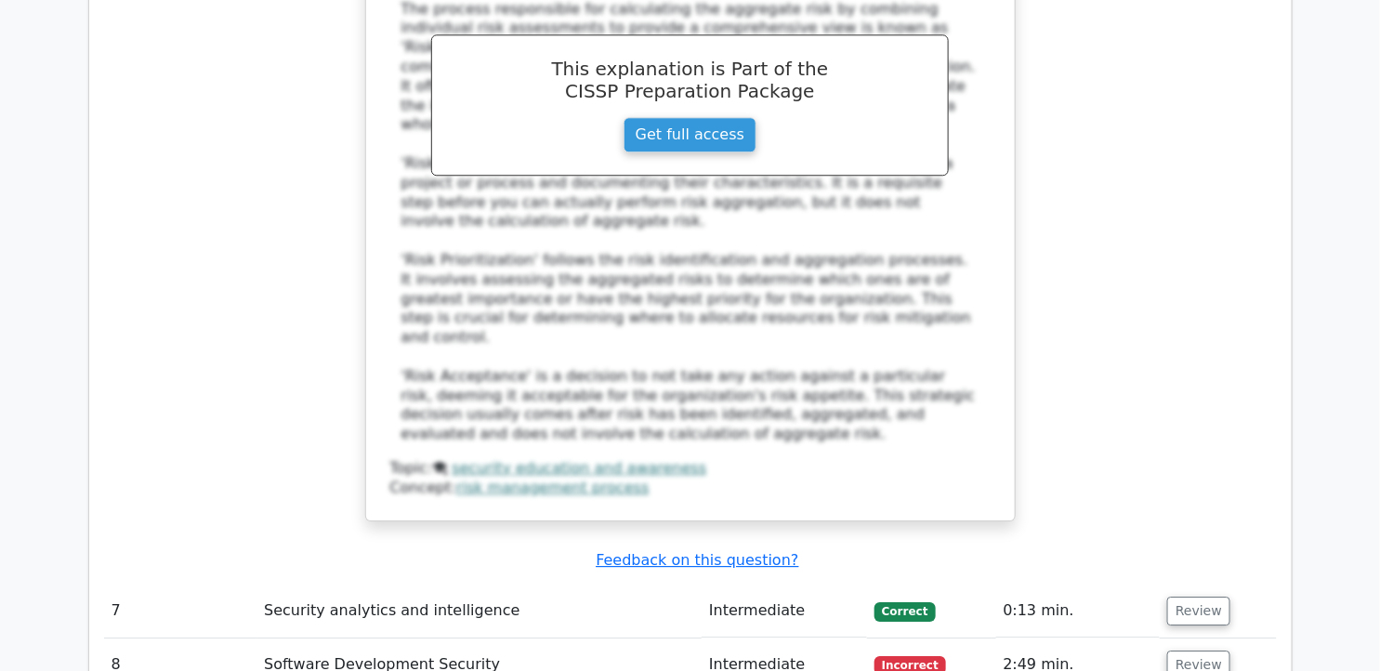
scroll to position [6671, 0]
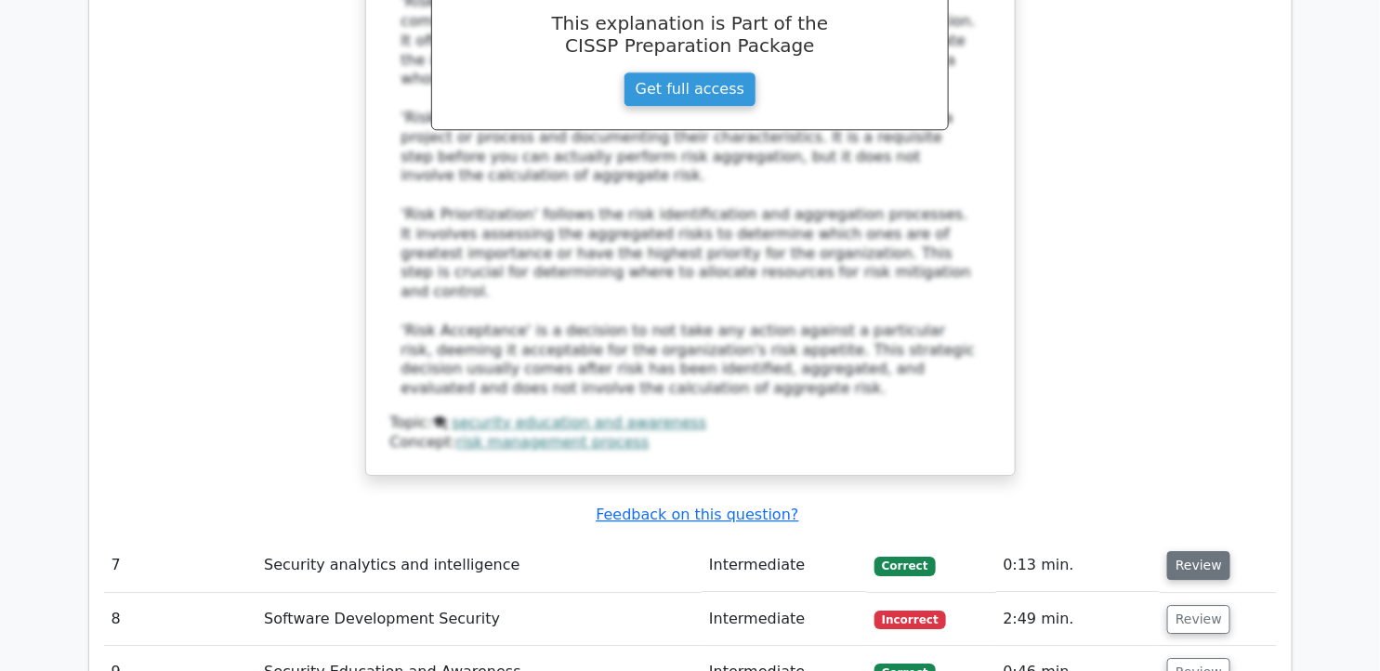
click at [1193, 551] on button "Review" at bounding box center [1198, 565] width 63 height 29
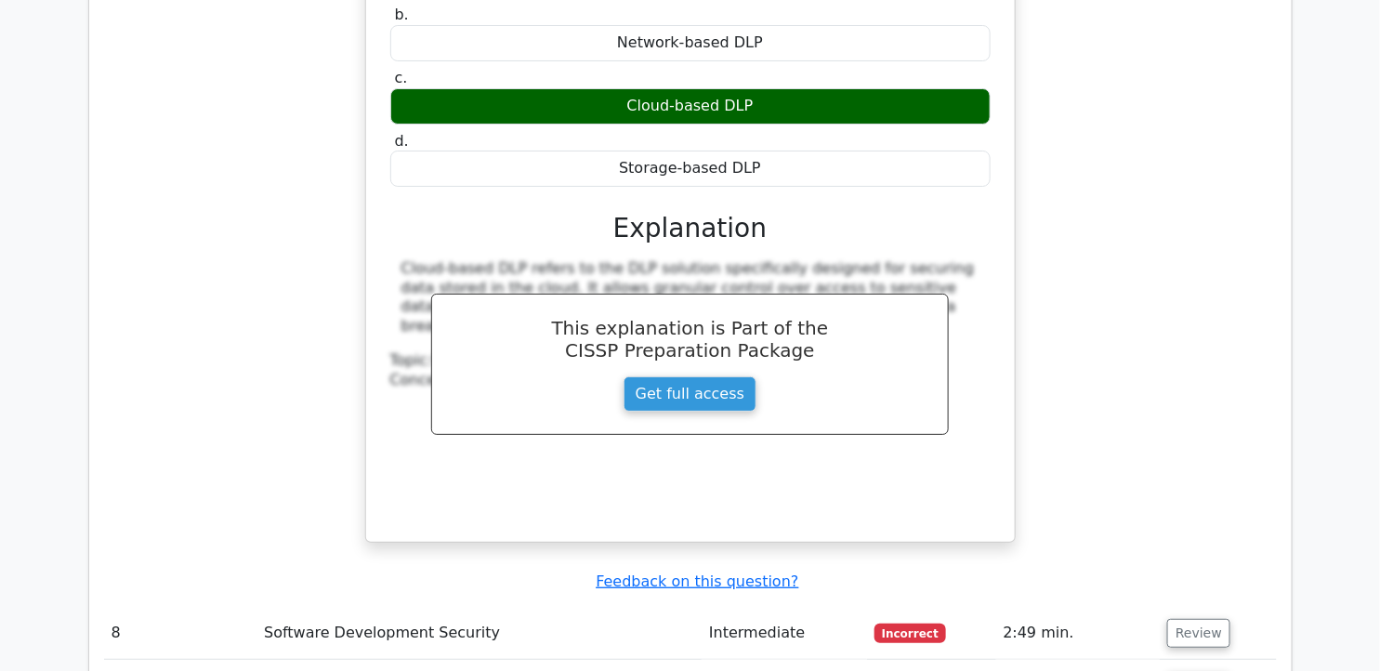
scroll to position [7463, 0]
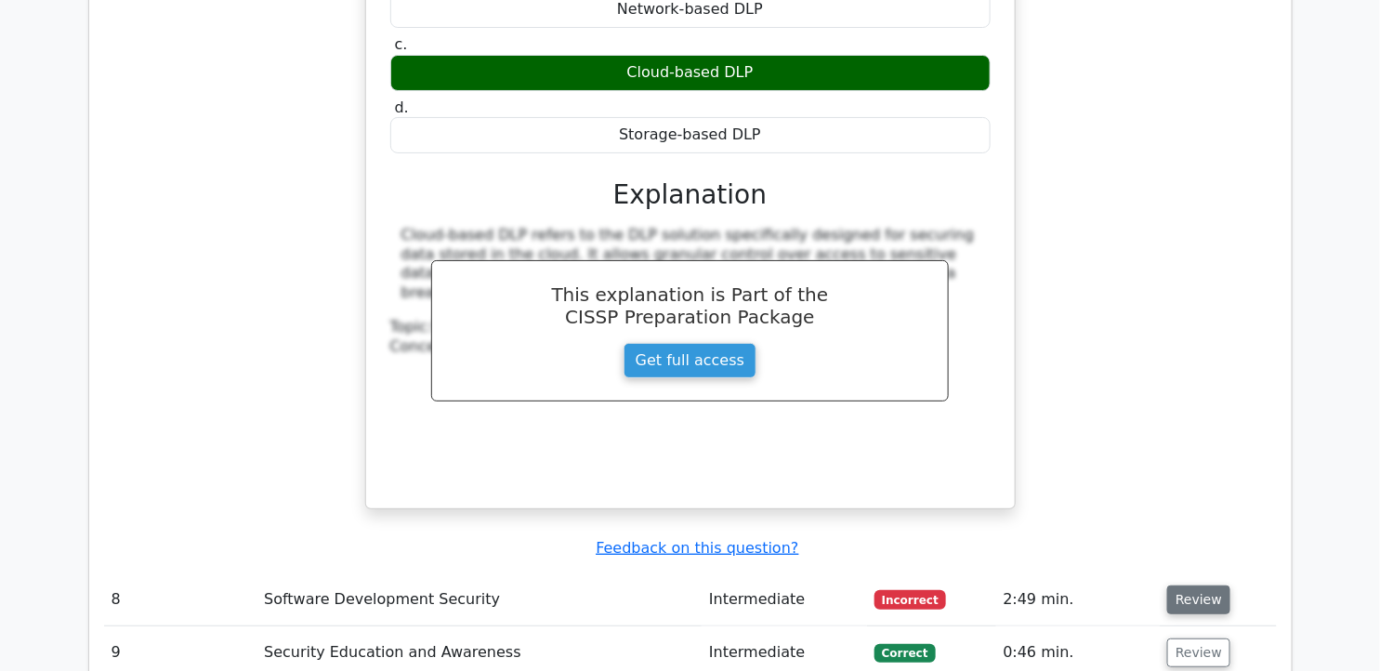
click at [1209, 585] on button "Review" at bounding box center [1198, 599] width 63 height 29
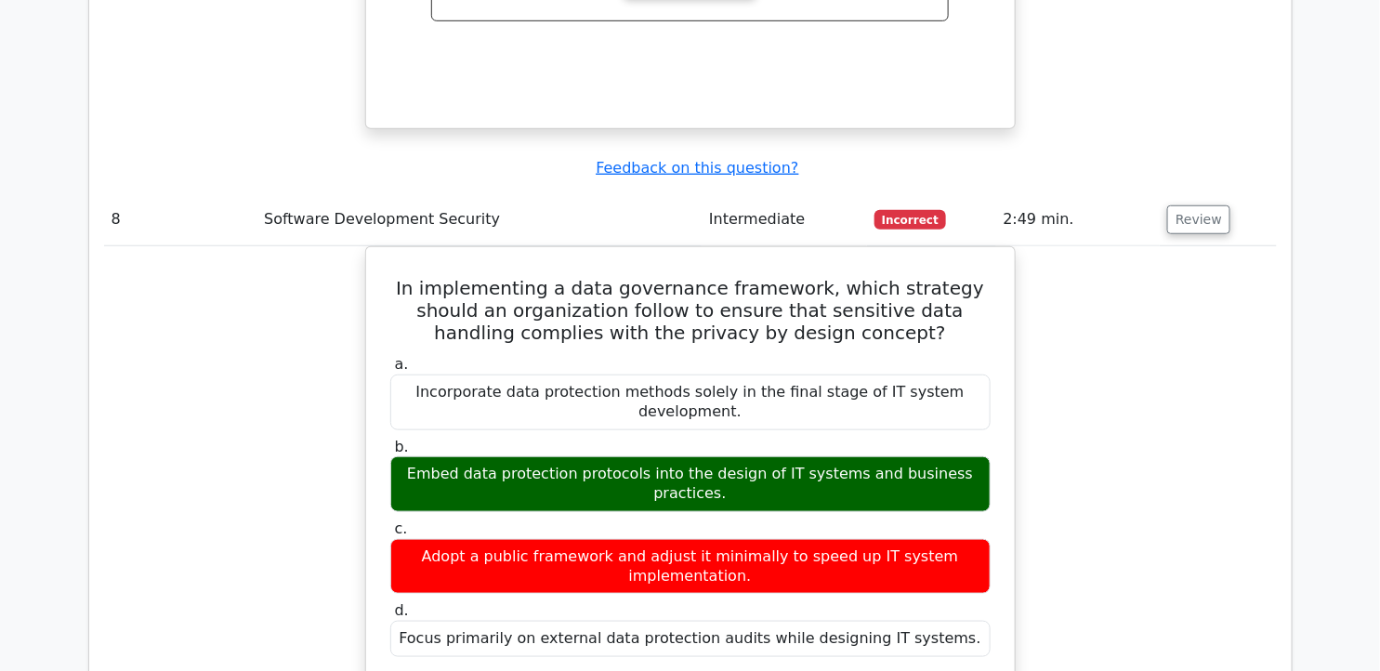
scroll to position [7863, 0]
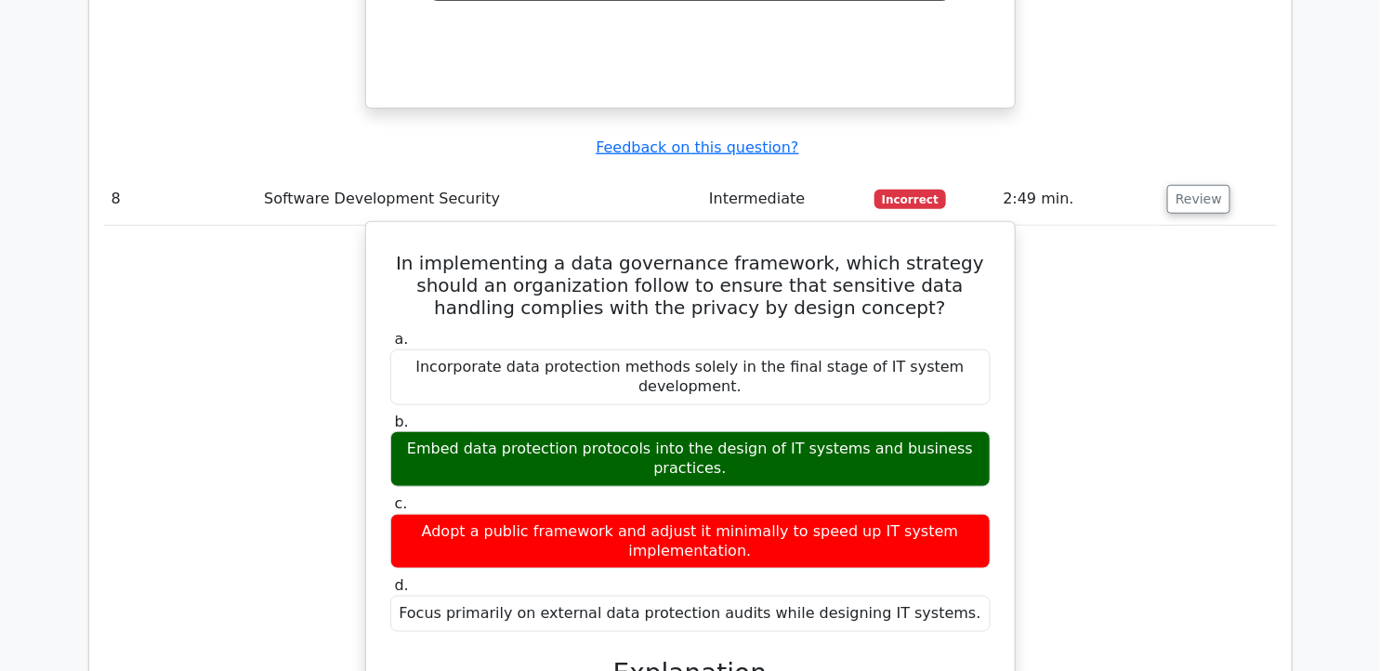
drag, startPoint x: 402, startPoint y: 459, endPoint x: 838, endPoint y: 554, distance: 445.9
copy div "To ensure that sensitive data handling complies with the privacy by design conc…"
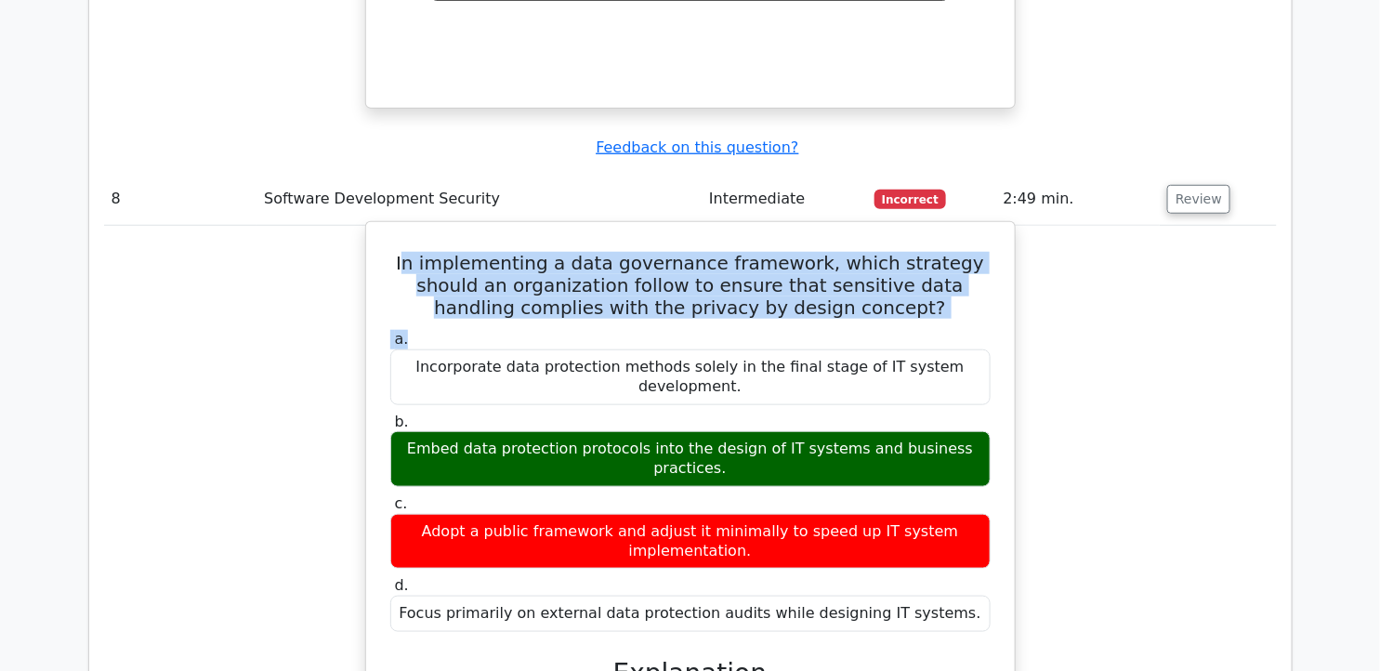
drag, startPoint x: 396, startPoint y: 43, endPoint x: 527, endPoint y: 98, distance: 142.0
click at [527, 252] on h5 "In implementing a data governance framework, which strategy should an organizat…" at bounding box center [690, 285] width 604 height 67
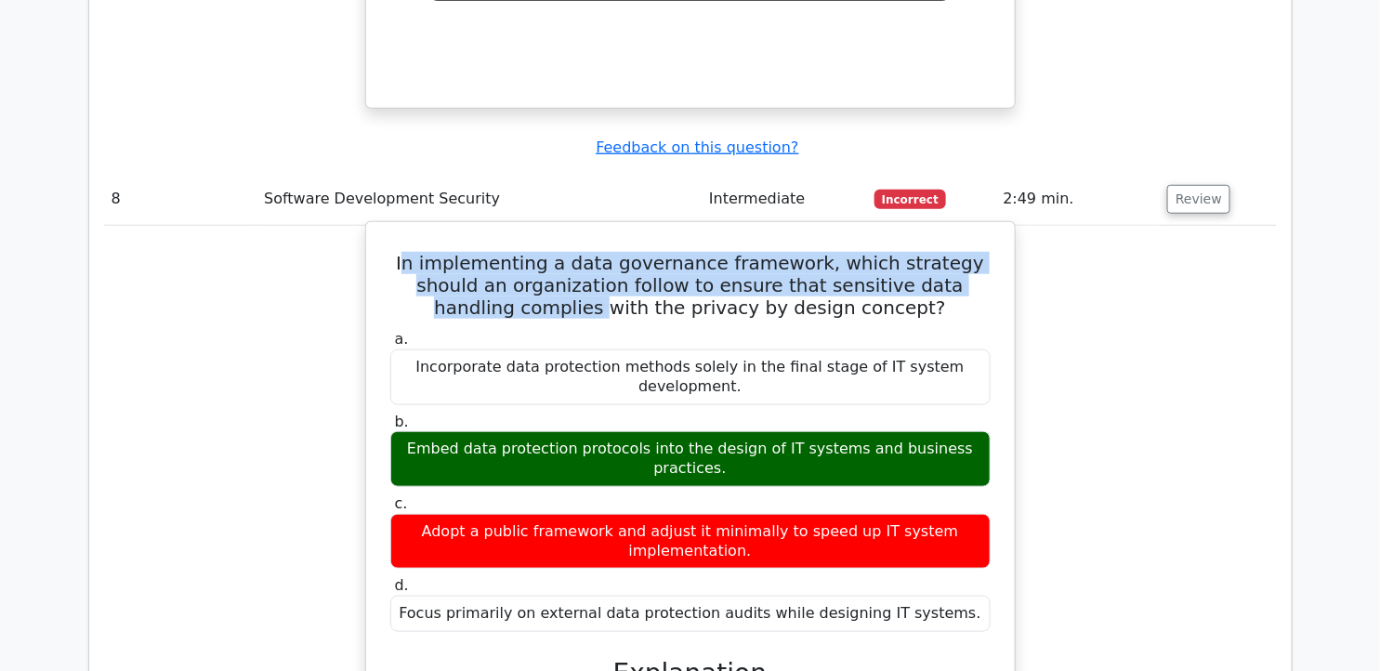
drag, startPoint x: 527, startPoint y: 98, endPoint x: 401, endPoint y: 31, distance: 142.1
click at [401, 229] on div "In implementing a data governance framework, which strategy should an organizat…" at bounding box center [690, 635] width 634 height 813
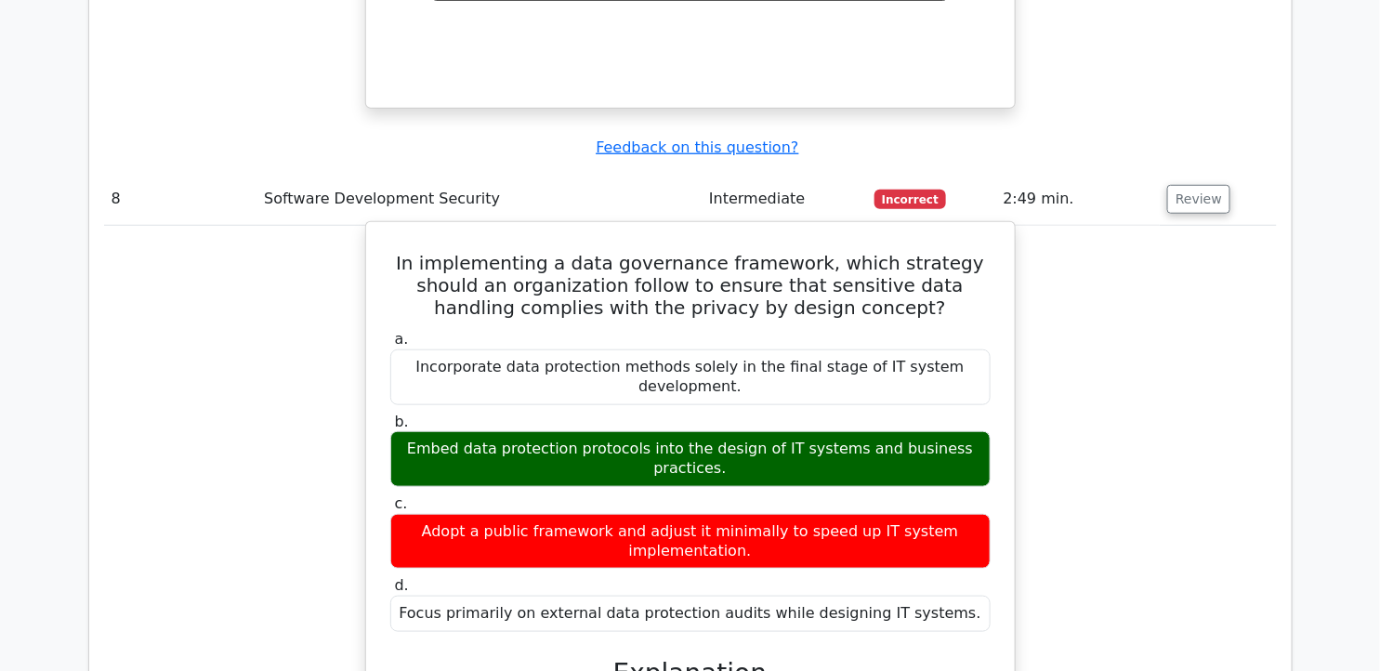
drag, startPoint x: 393, startPoint y: 43, endPoint x: 998, endPoint y: 366, distance: 685.8
click at [998, 366] on div "In implementing a data governance framework, which strategy should an organizat…" at bounding box center [690, 635] width 634 height 813
copy div "In implementing a data governance framework, which strategy should an organizat…"
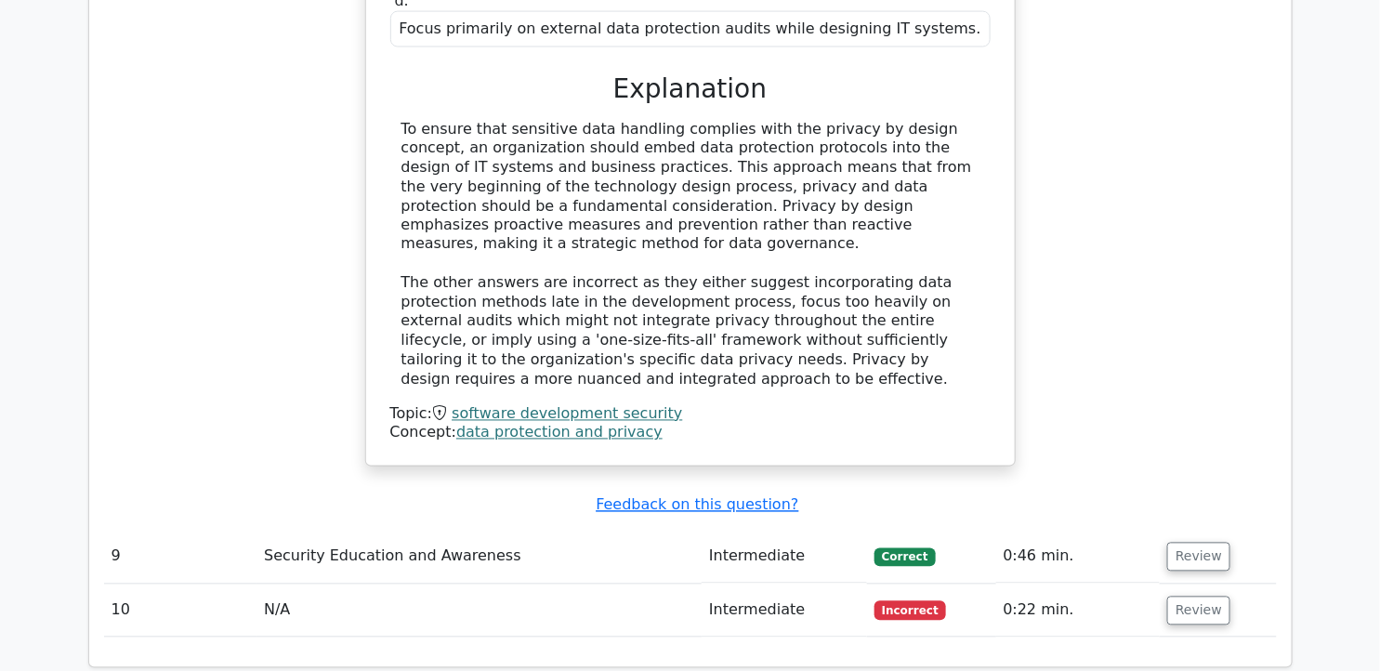
scroll to position [8474, 0]
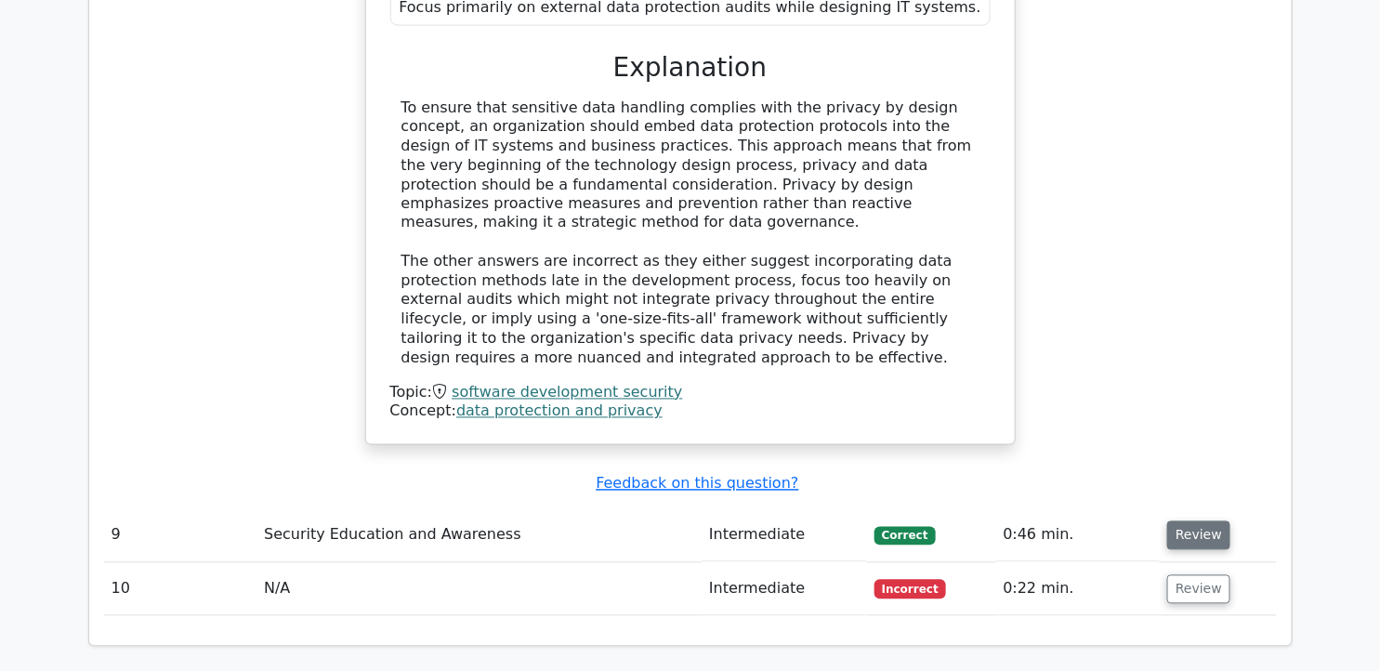
click at [1186, 521] on button "Review" at bounding box center [1198, 535] width 63 height 29
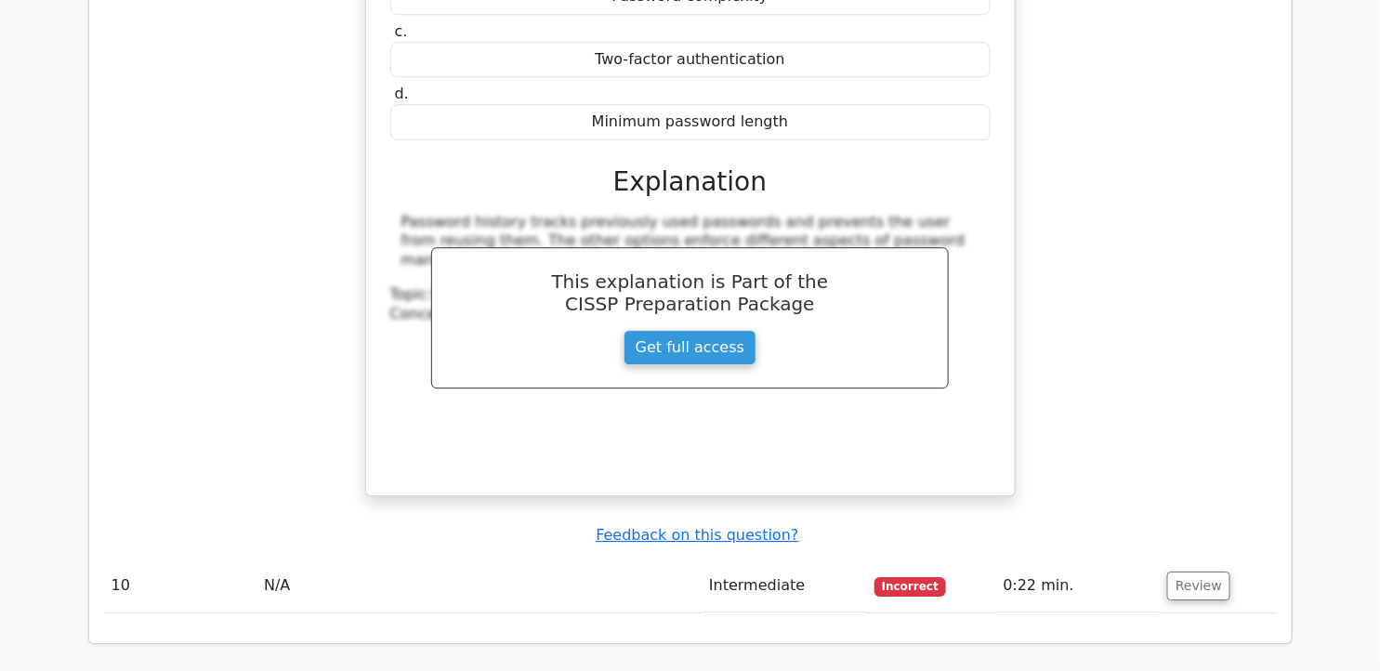
scroll to position [9270, 0]
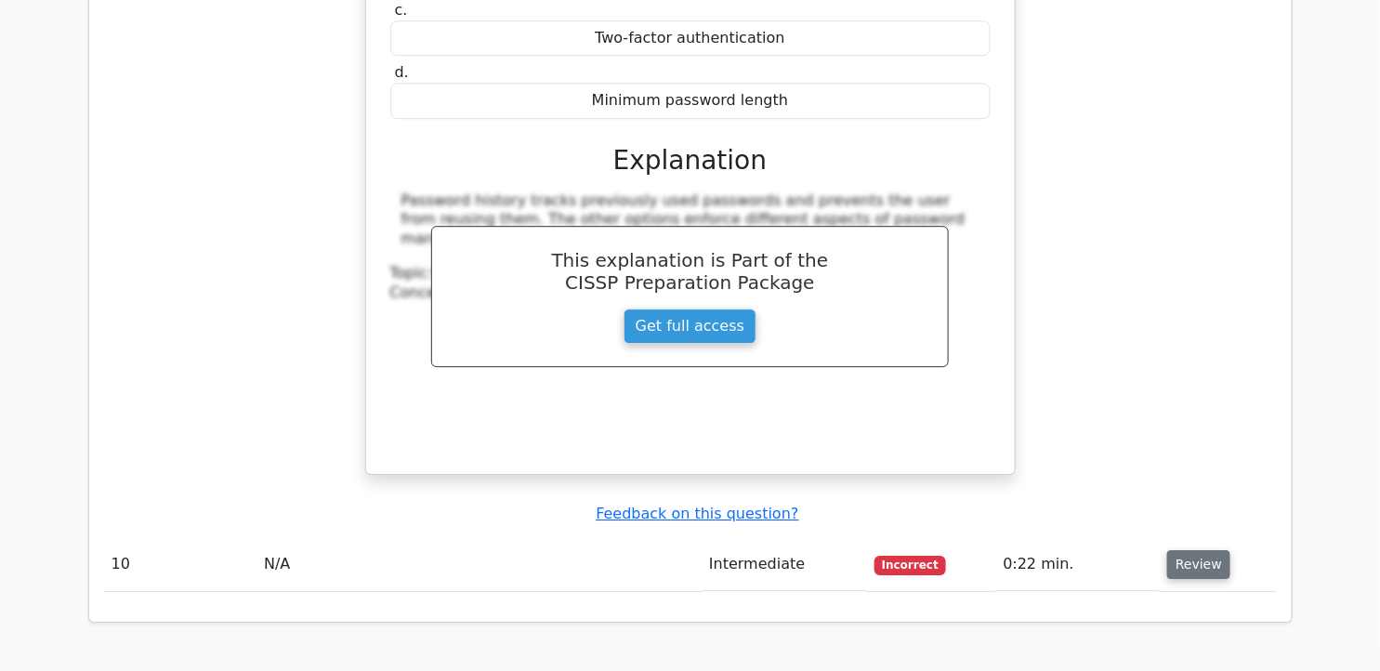
click at [1189, 550] on button "Review" at bounding box center [1198, 564] width 63 height 29
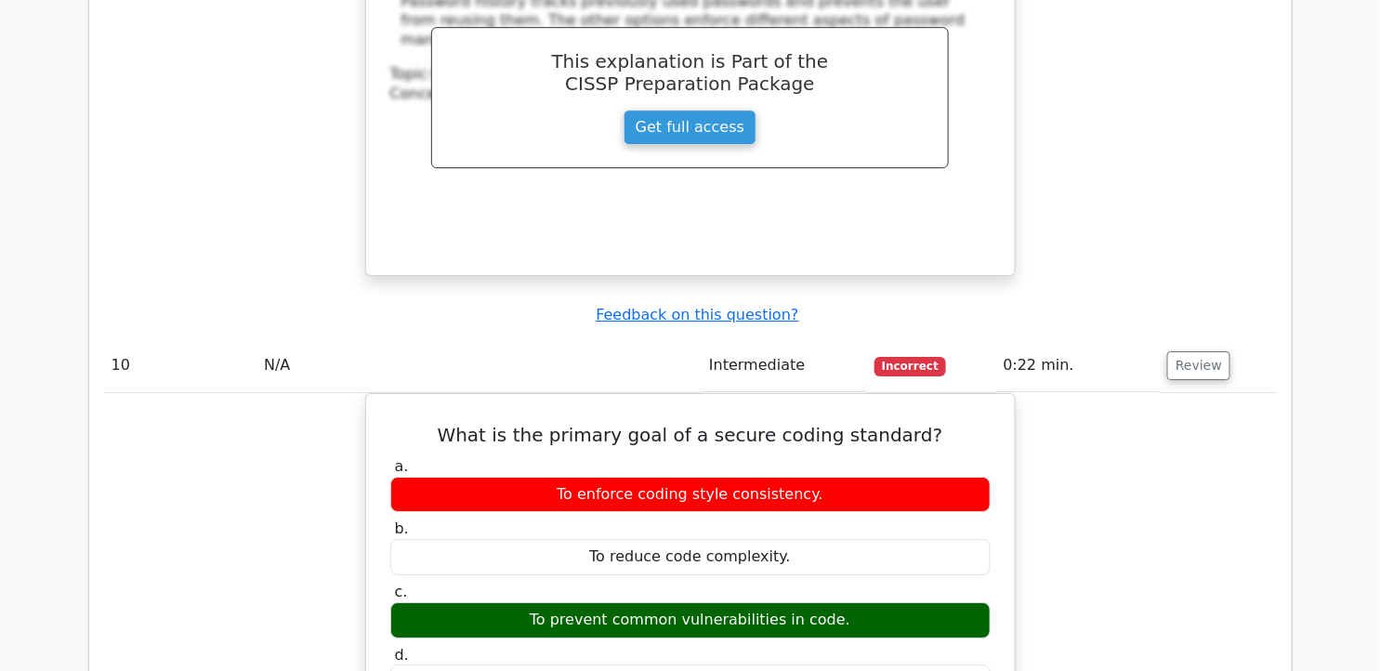
scroll to position [9511, 0]
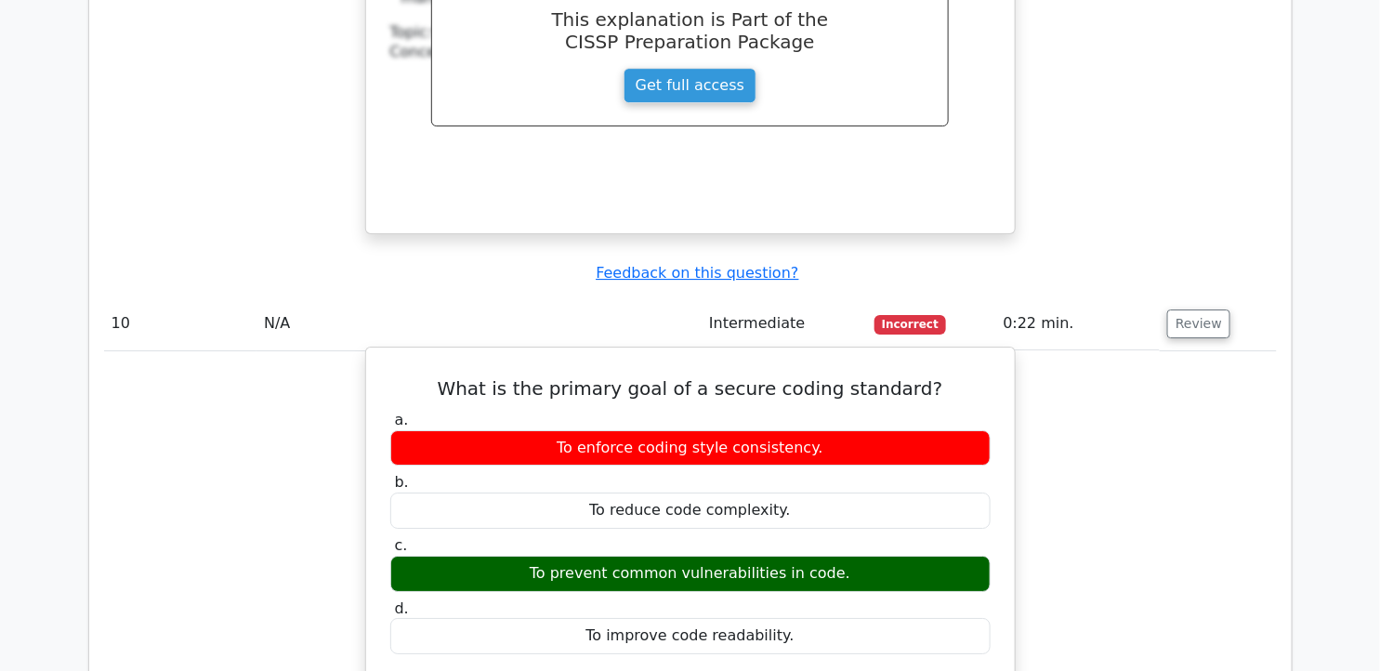
drag, startPoint x: 465, startPoint y: 106, endPoint x: 803, endPoint y: 360, distance: 422.7
click at [803, 360] on div "What is the primary goal of a secure coding standard? a. To enforce coding styl…" at bounding box center [690, 678] width 634 height 647
copy div "What is the primary goal of a secure coding standard? a. To enforce coding styl…"
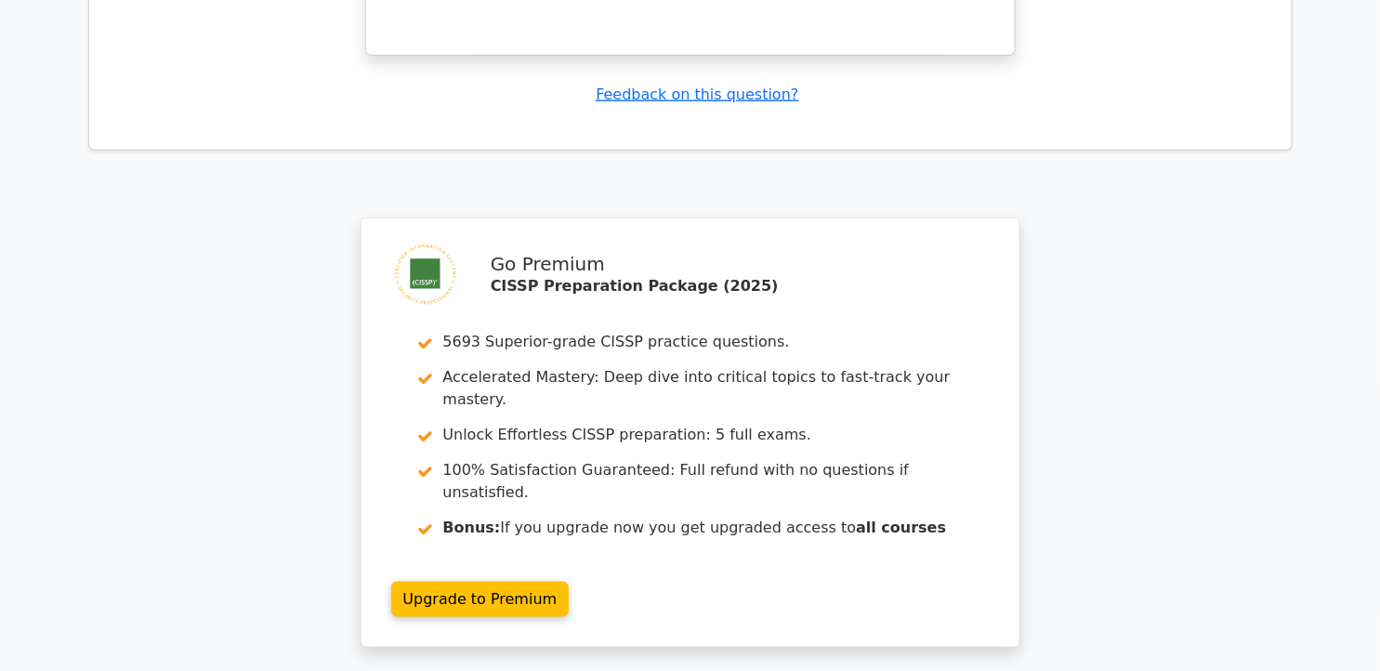
scroll to position [10517, 0]
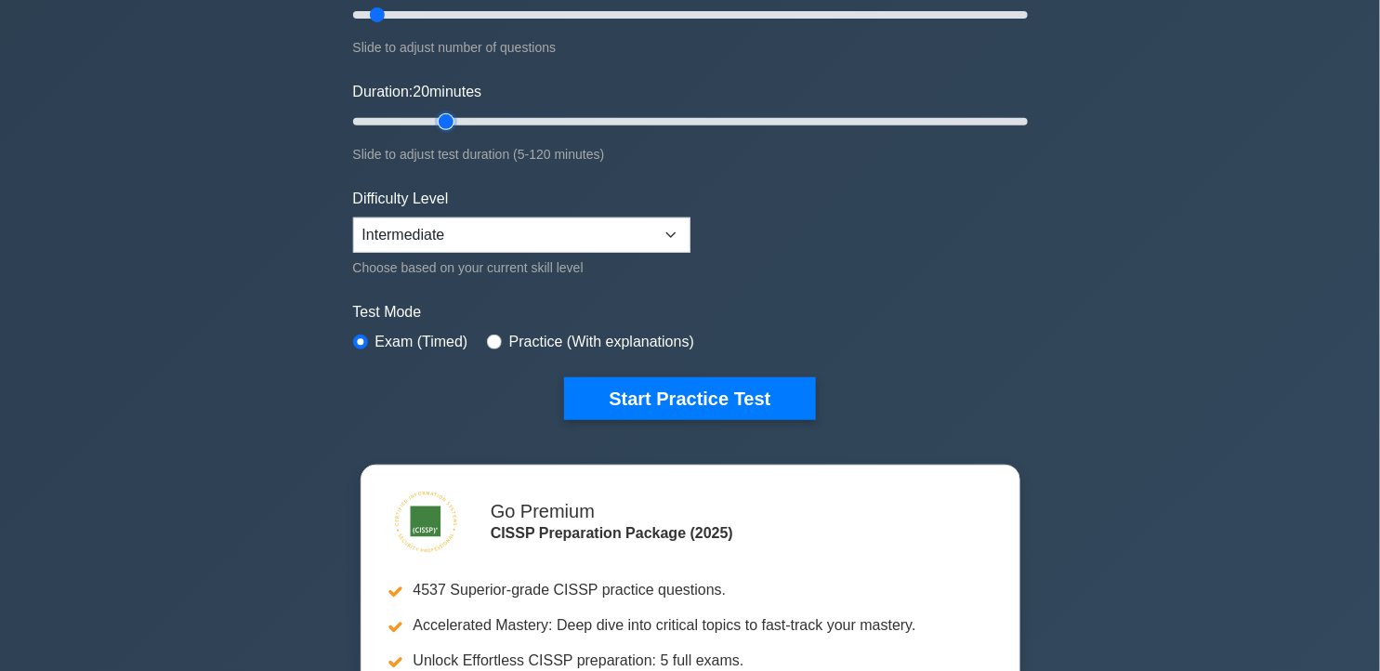
scroll to position [292, 0]
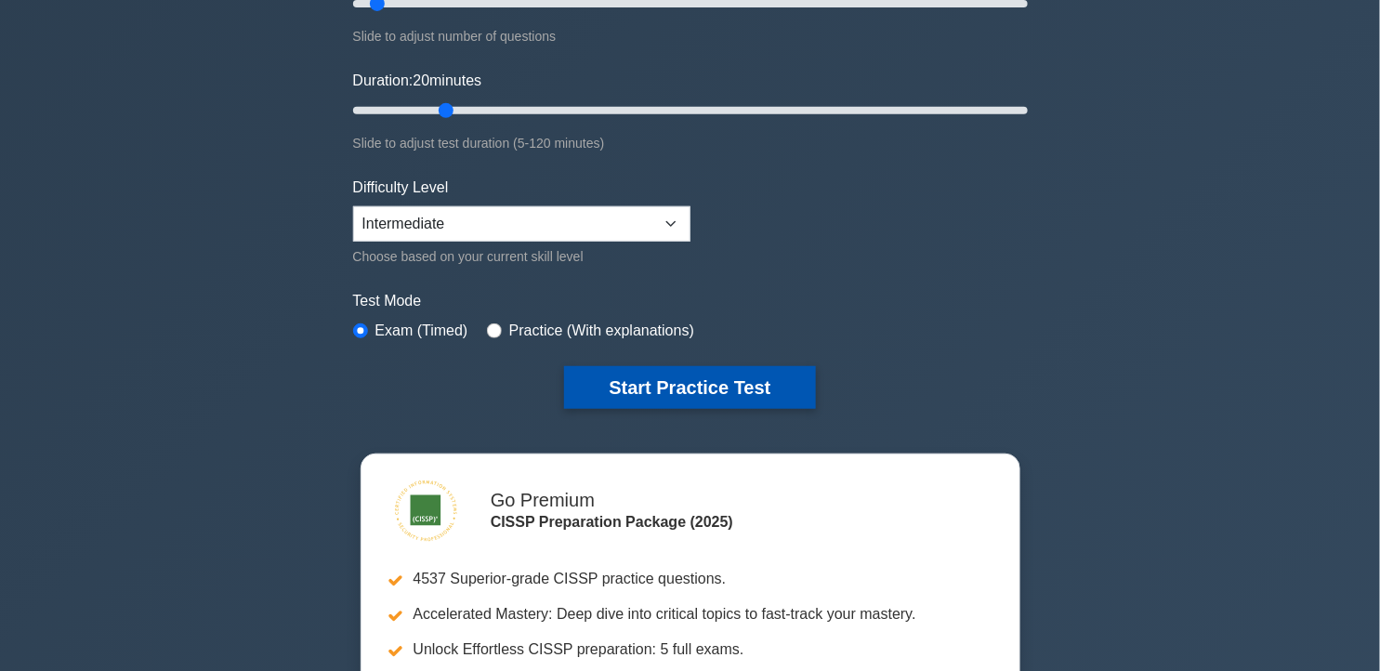
click at [664, 381] on button "Start Practice Test" at bounding box center [689, 387] width 251 height 43
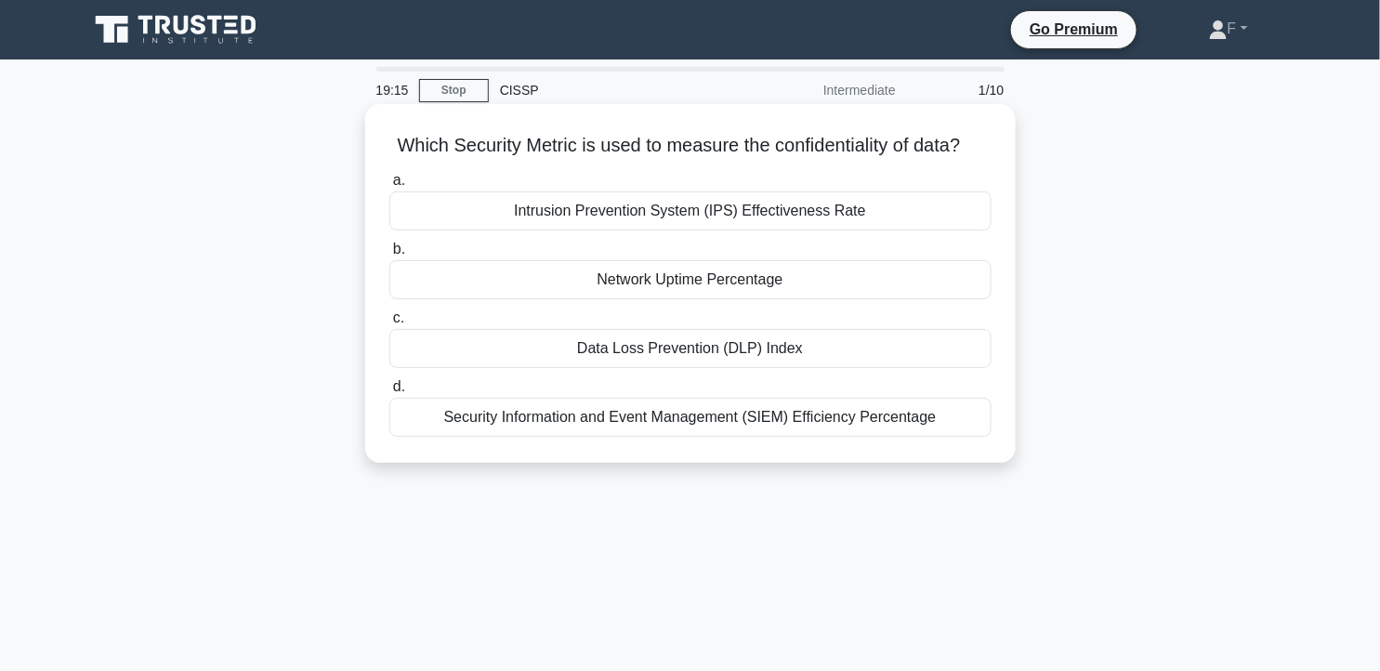
click at [870, 363] on div "Data Loss Prevention (DLP) Index" at bounding box center [690, 348] width 602 height 39
click at [389, 324] on input "c. Data Loss Prevention (DLP) Index" at bounding box center [389, 318] width 0 height 12
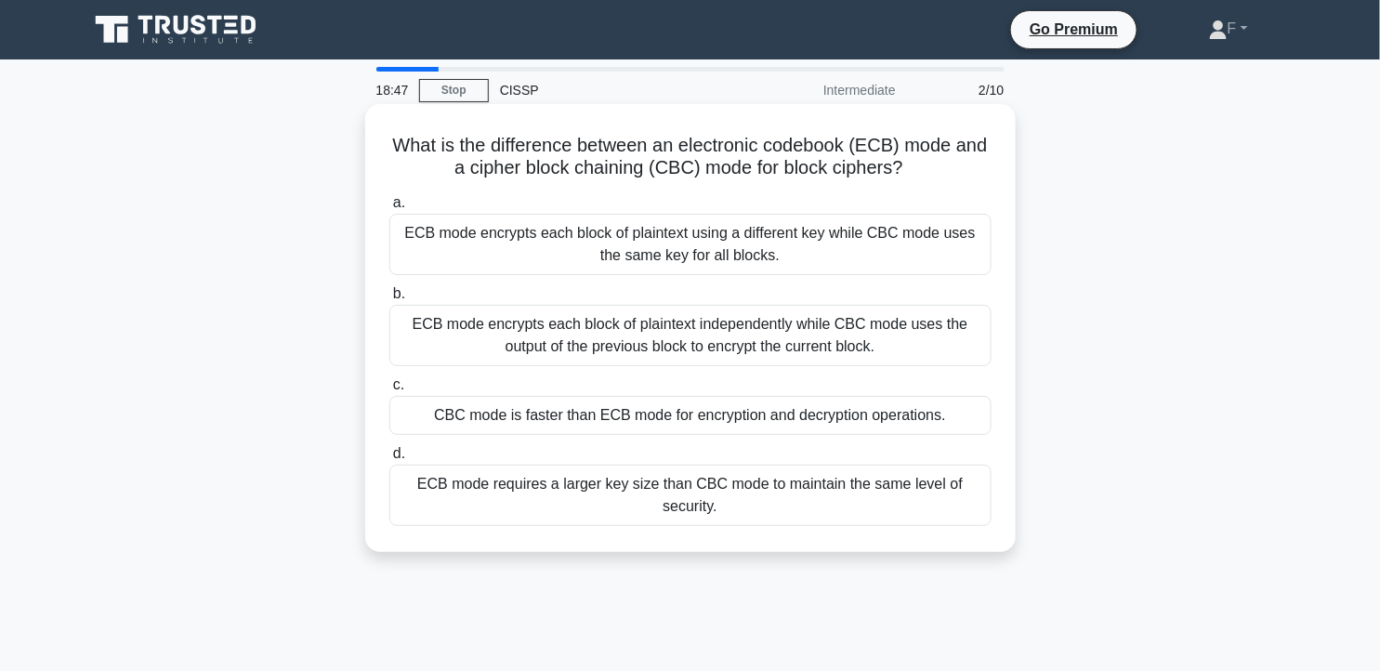
click at [829, 415] on div "CBC mode is faster than ECB mode for encryption and decryption operations." at bounding box center [690, 415] width 602 height 39
click at [389, 391] on input "c. CBC mode is faster than ECB mode for encryption and decryption operations." at bounding box center [389, 385] width 0 height 12
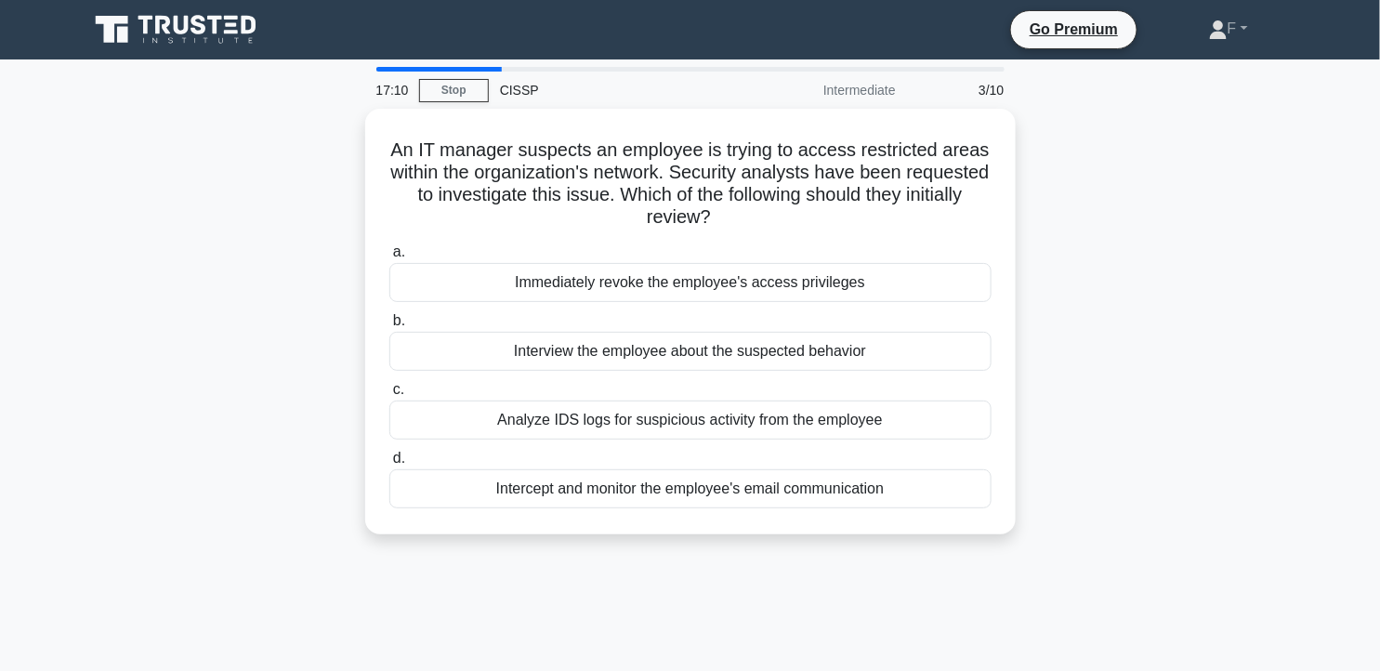
click at [1191, 384] on div "An IT manager suspects an employee is trying to access restricted areas within …" at bounding box center [690, 333] width 1226 height 448
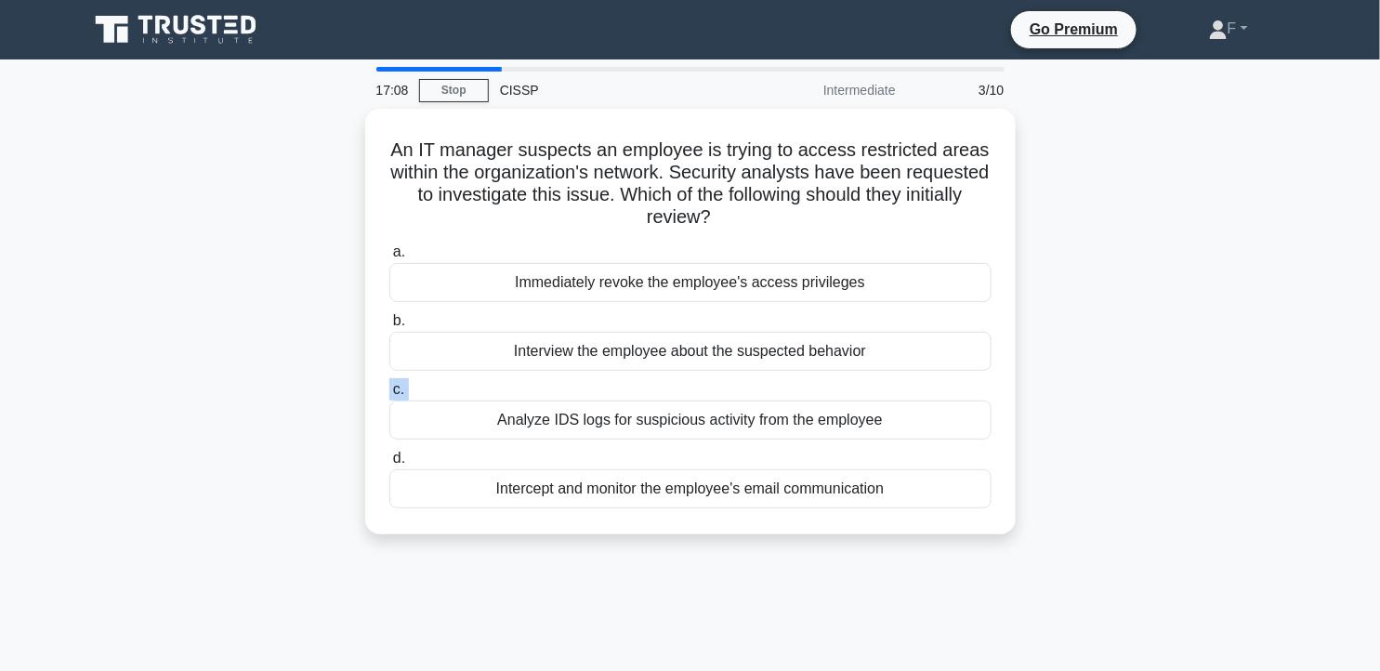
click at [1191, 384] on div "An IT manager suspects an employee is trying to access restricted areas within …" at bounding box center [690, 333] width 1226 height 448
